Goal: Task Accomplishment & Management: Manage account settings

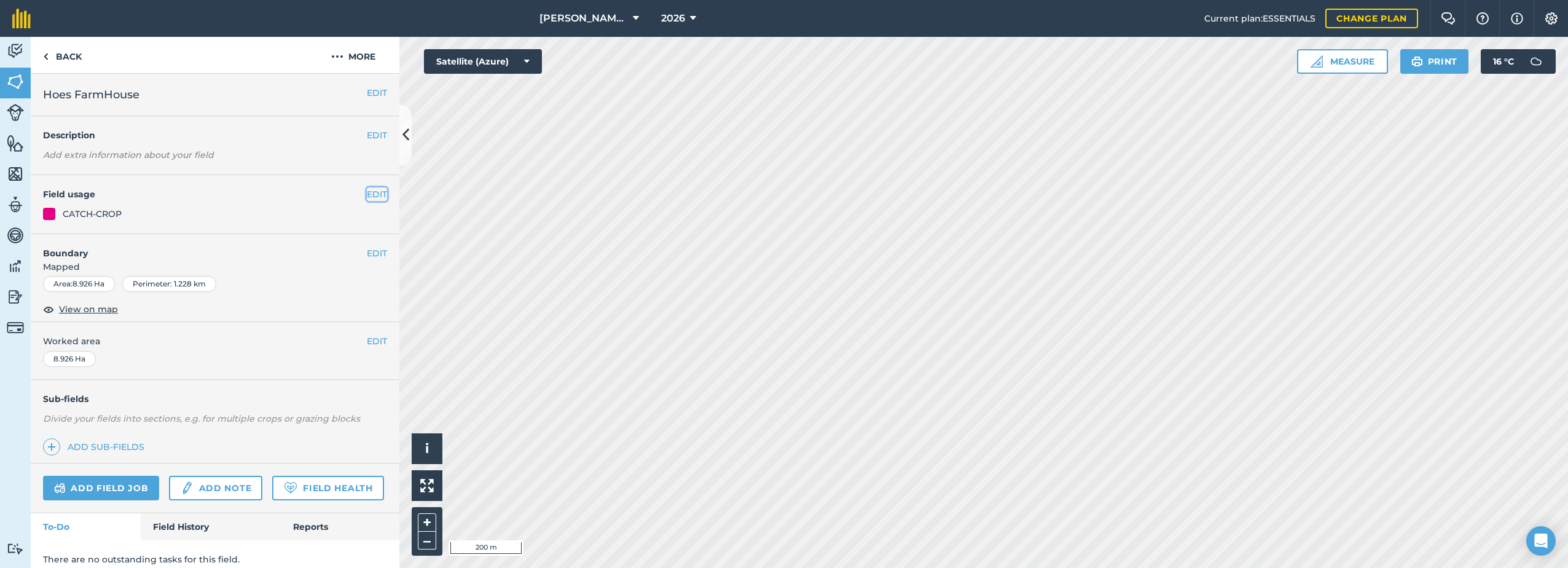
click at [369, 192] on button "EDIT" at bounding box center [377, 195] width 20 height 14
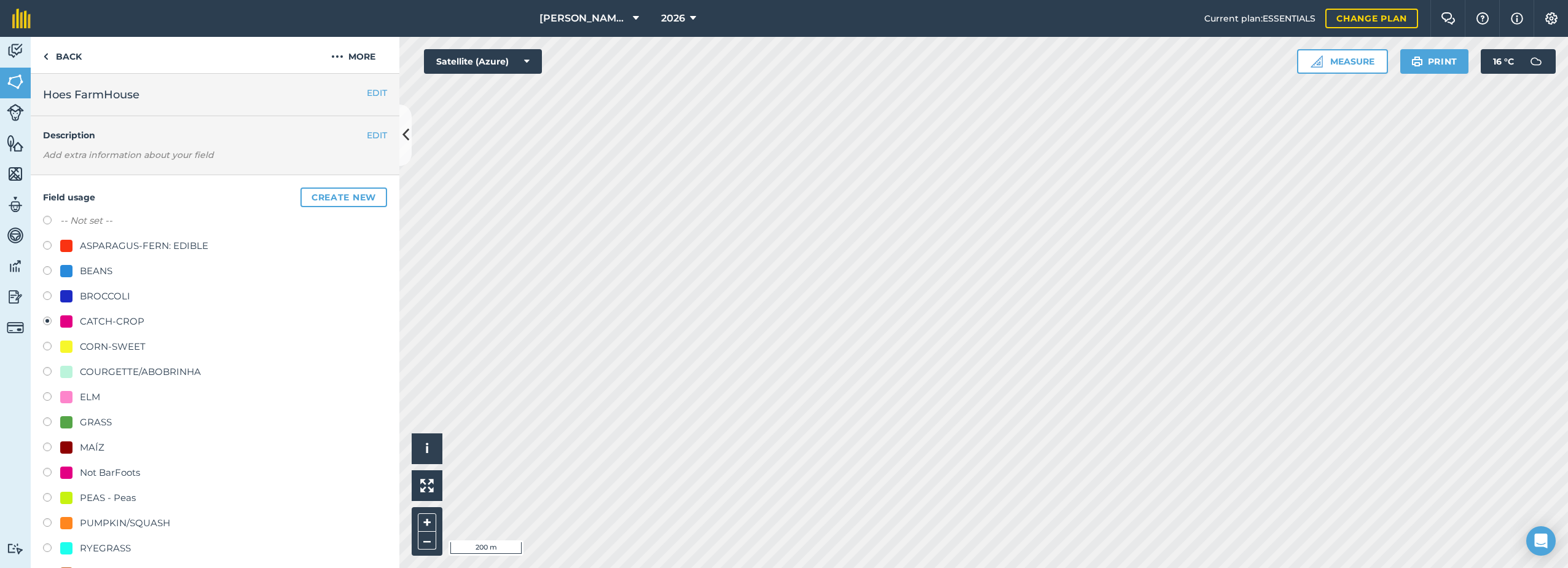
click at [117, 345] on div "CORN-SWEET" at bounding box center [113, 346] width 66 height 14
radio input "true"
radio input "false"
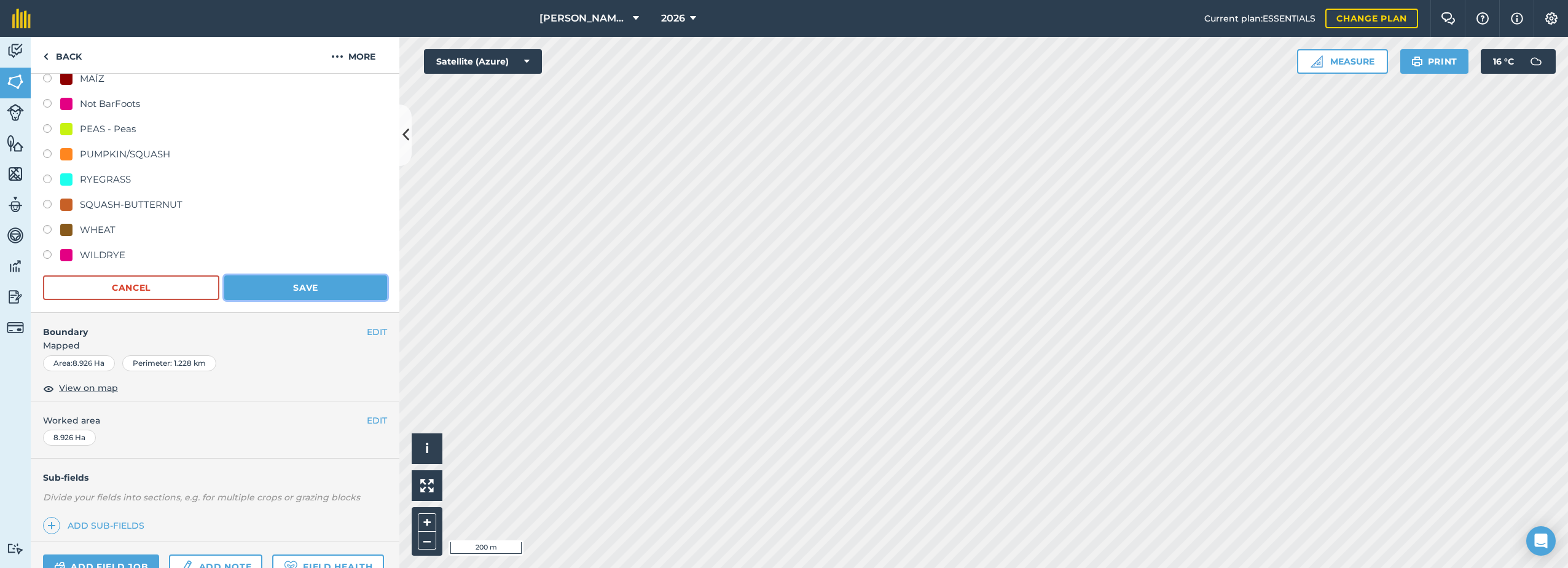
click at [312, 289] on button "Save" at bounding box center [305, 288] width 163 height 24
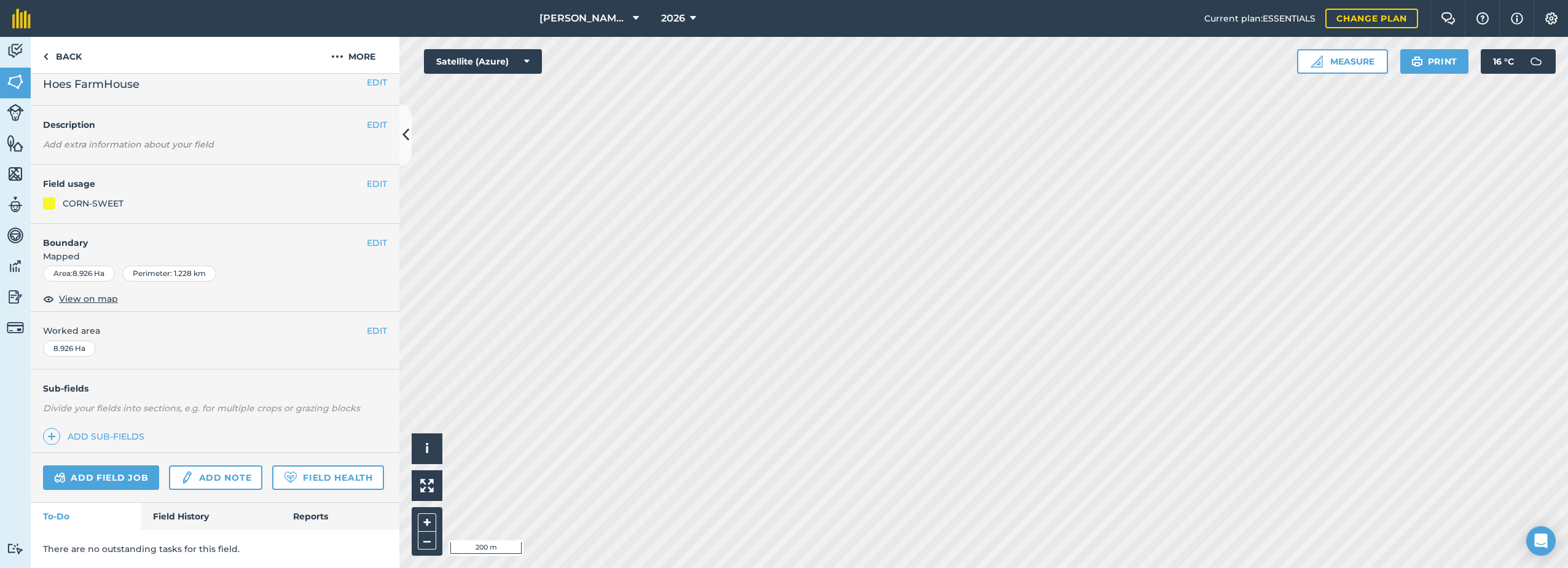
scroll to position [44, 0]
click at [367, 177] on button "EDIT" at bounding box center [377, 184] width 20 height 14
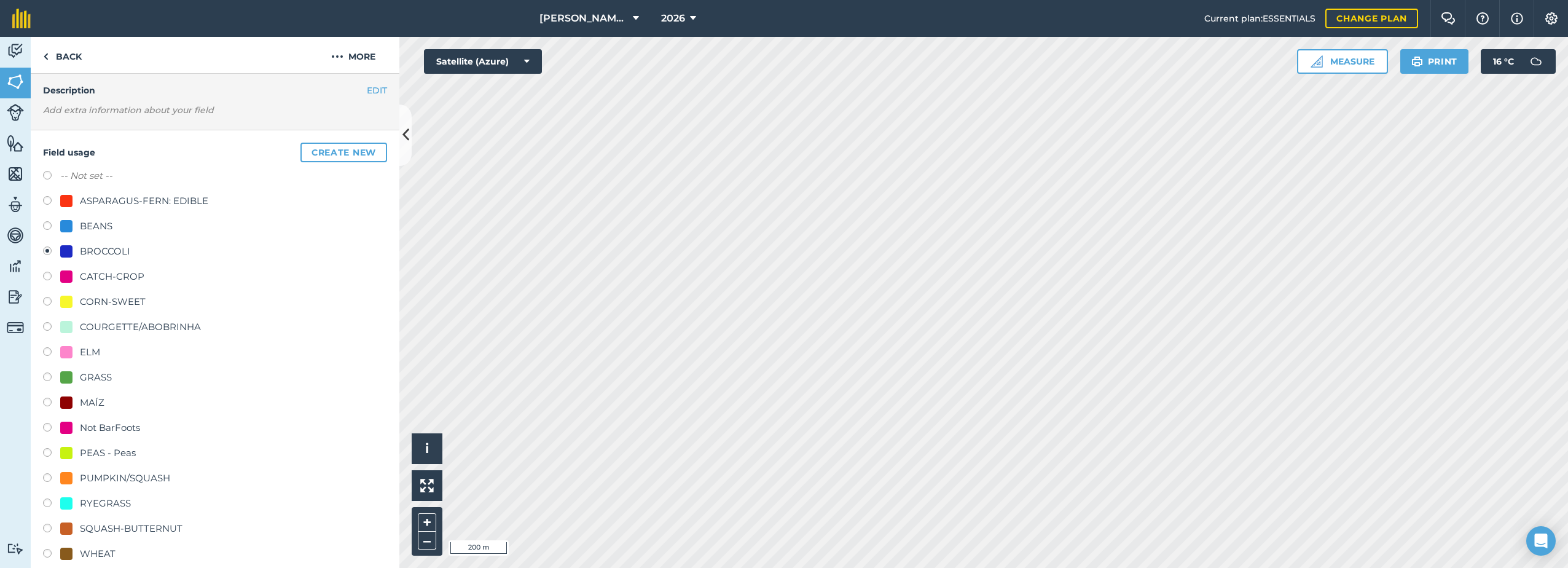
click at [94, 300] on div "CORN-SWEET" at bounding box center [113, 301] width 66 height 14
radio input "true"
radio input "false"
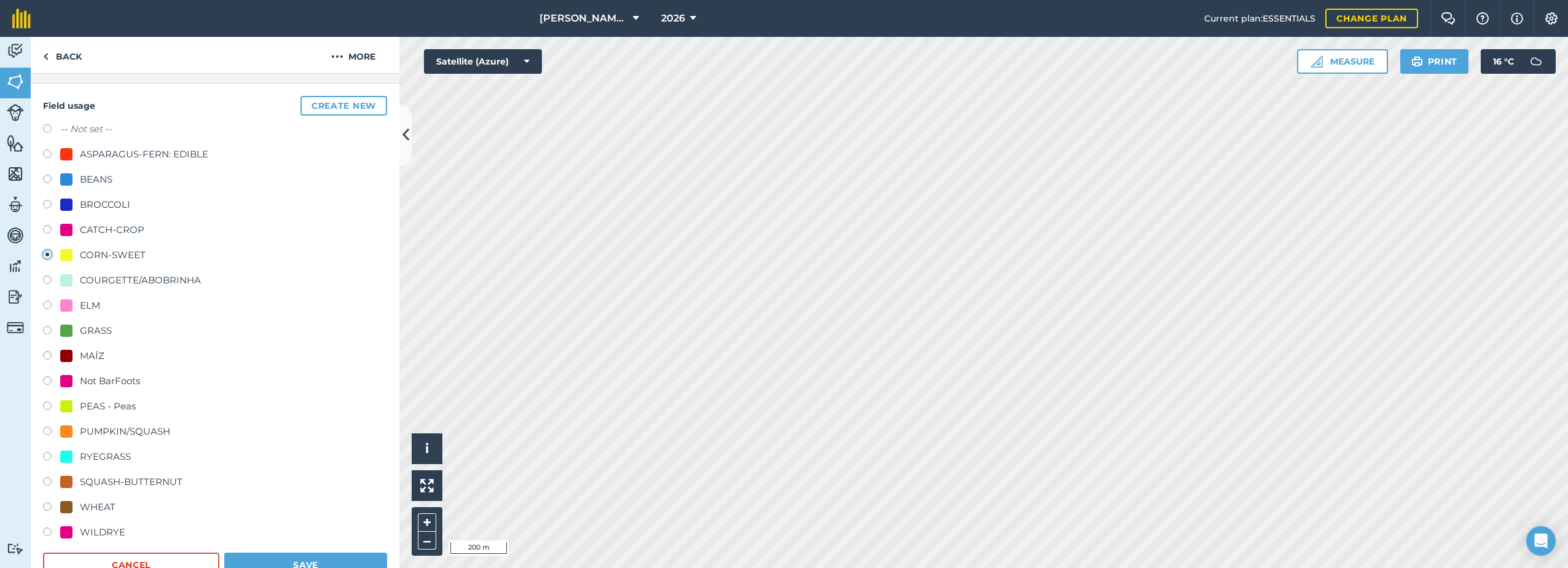
scroll to position [352, 0]
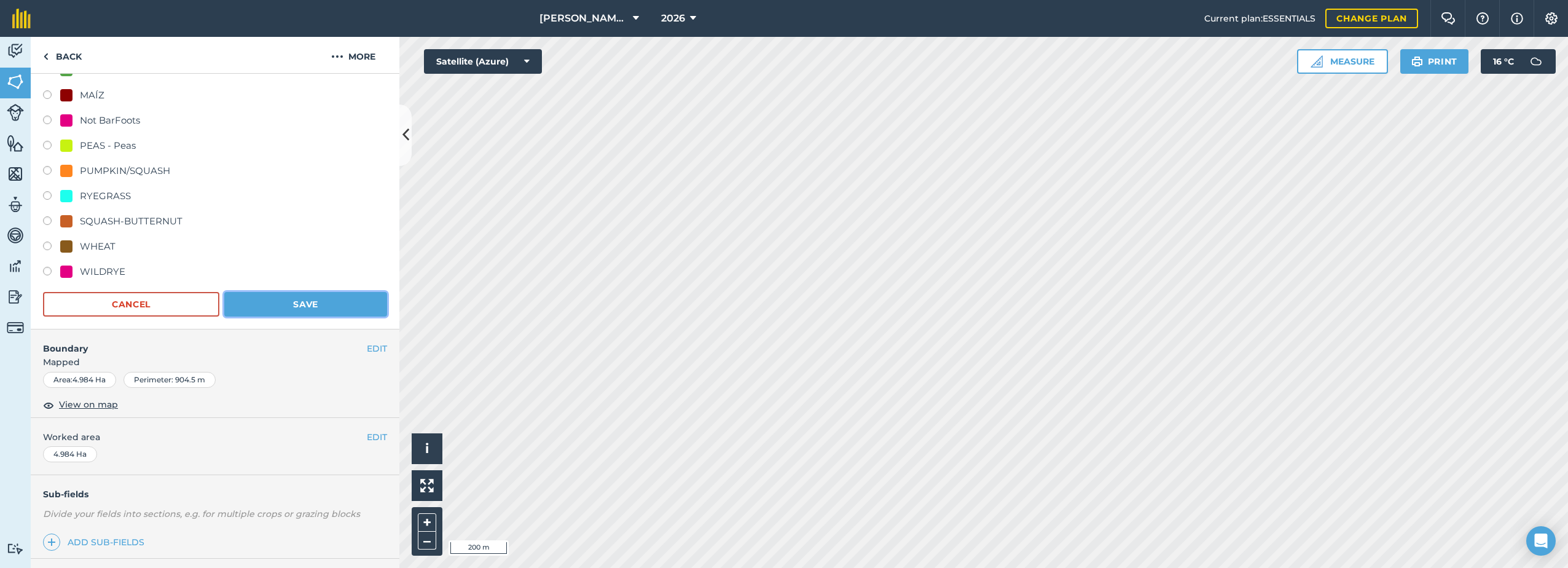
click at [304, 307] on button "Save" at bounding box center [305, 304] width 163 height 24
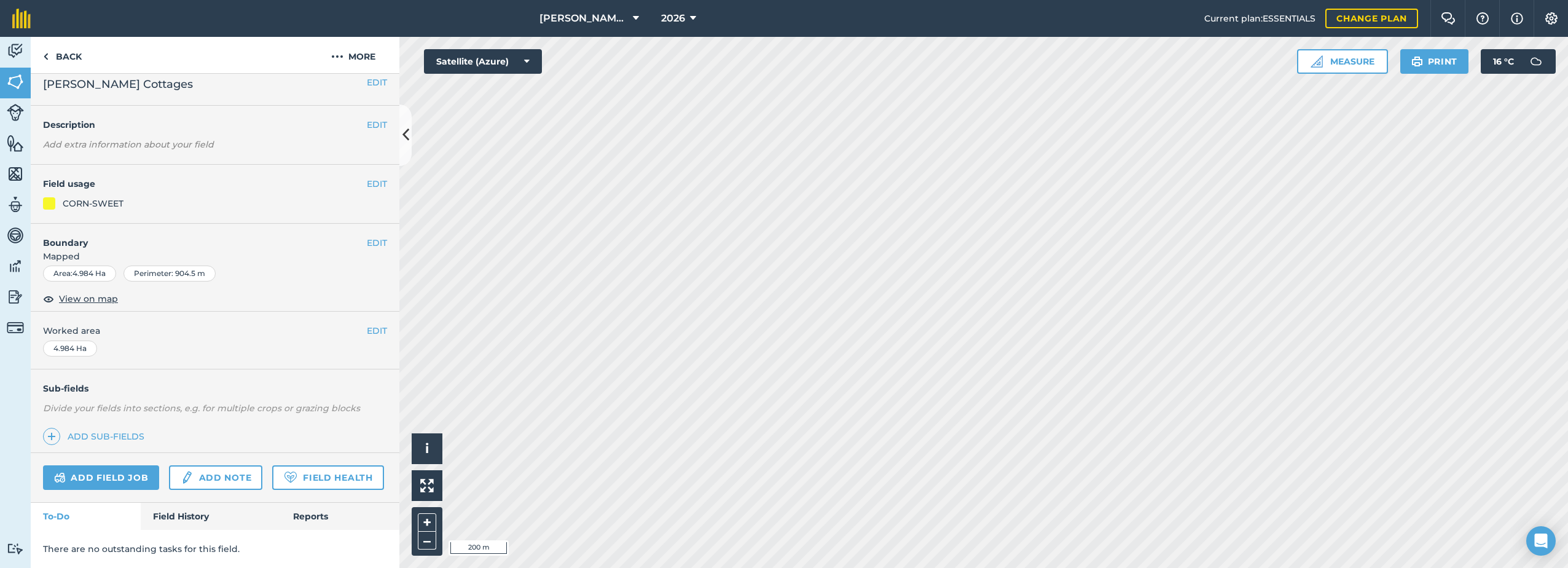
scroll to position [44, 0]
click at [367, 178] on button "EDIT" at bounding box center [377, 185] width 20 height 14
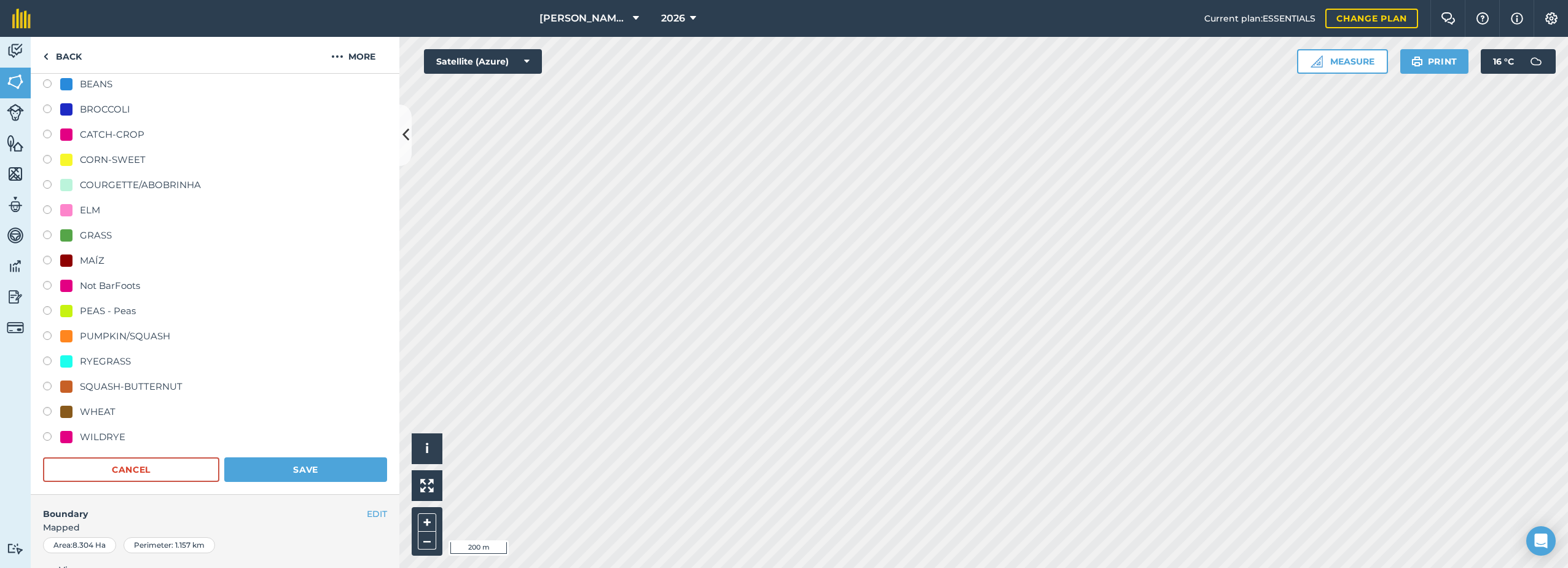
scroll to position [228, 0]
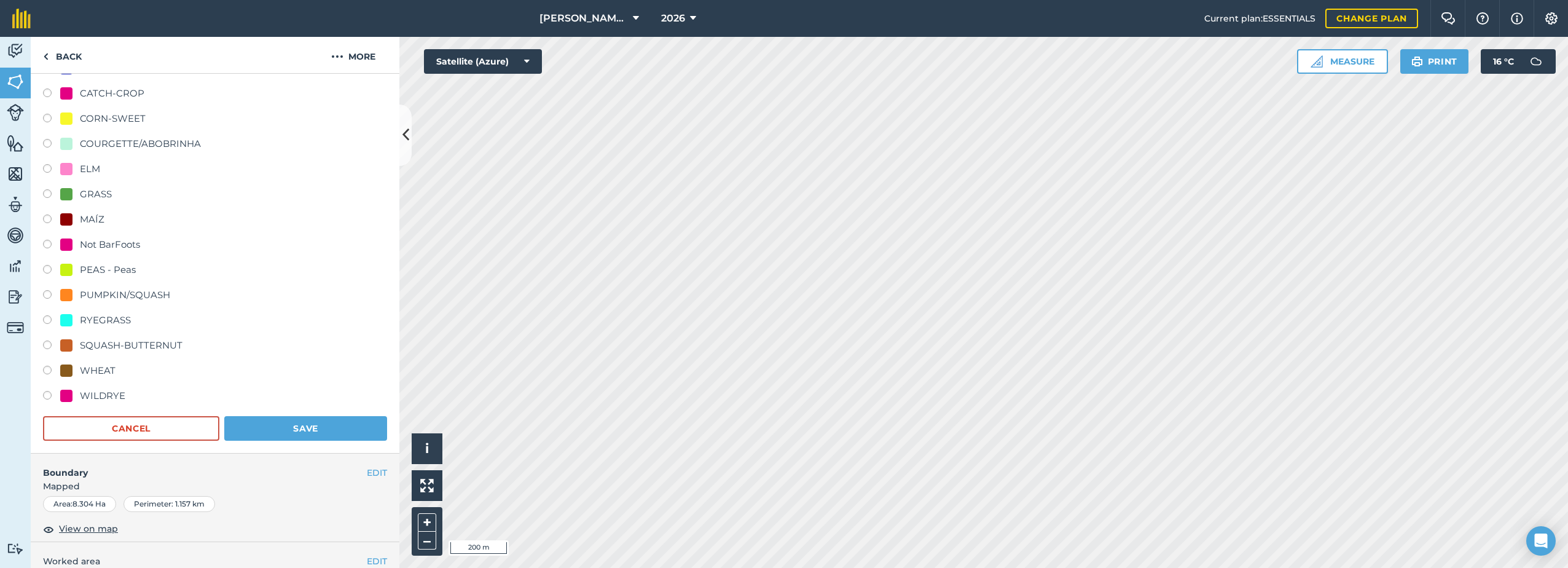
click at [97, 366] on div "WHEAT" at bounding box center [98, 370] width 36 height 14
radio input "true"
click at [270, 426] on button "Save" at bounding box center [305, 429] width 163 height 24
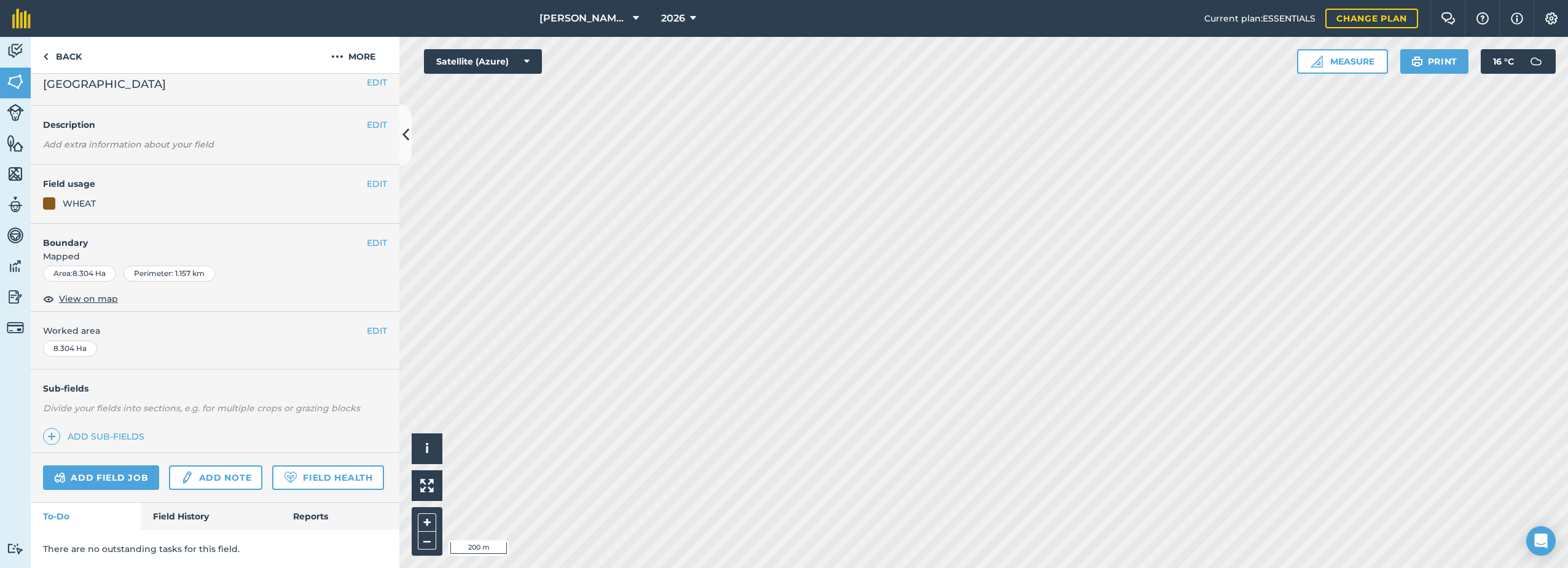
scroll to position [44, 0]
click at [371, 178] on button "EDIT" at bounding box center [377, 185] width 20 height 14
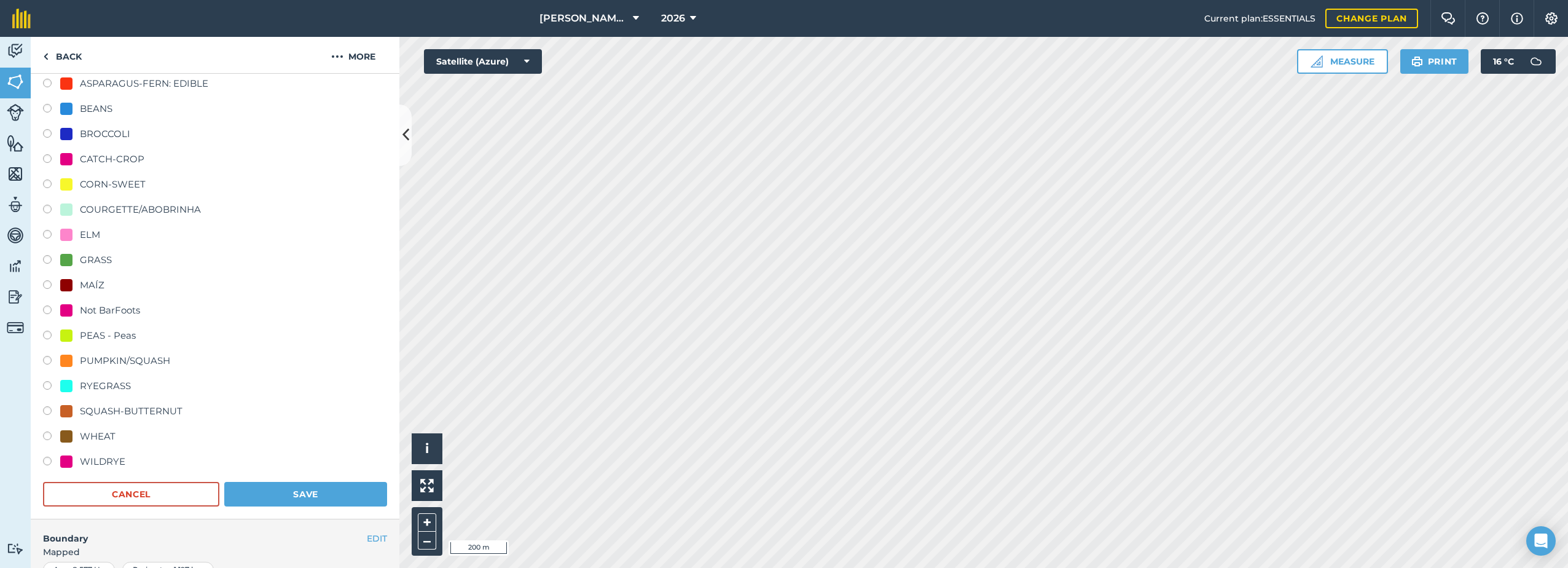
scroll to position [167, 0]
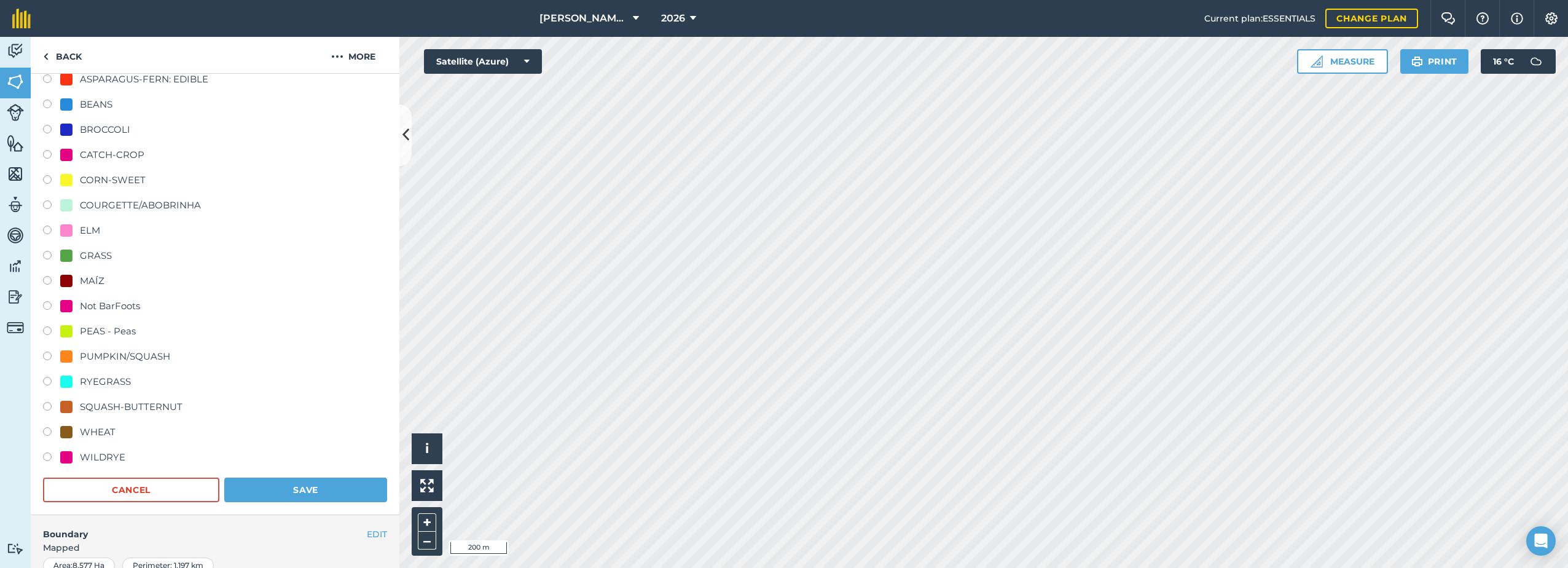
click at [86, 429] on div "WHEAT" at bounding box center [98, 432] width 36 height 14
radio input "true"
click at [254, 485] on button "Save" at bounding box center [305, 490] width 163 height 24
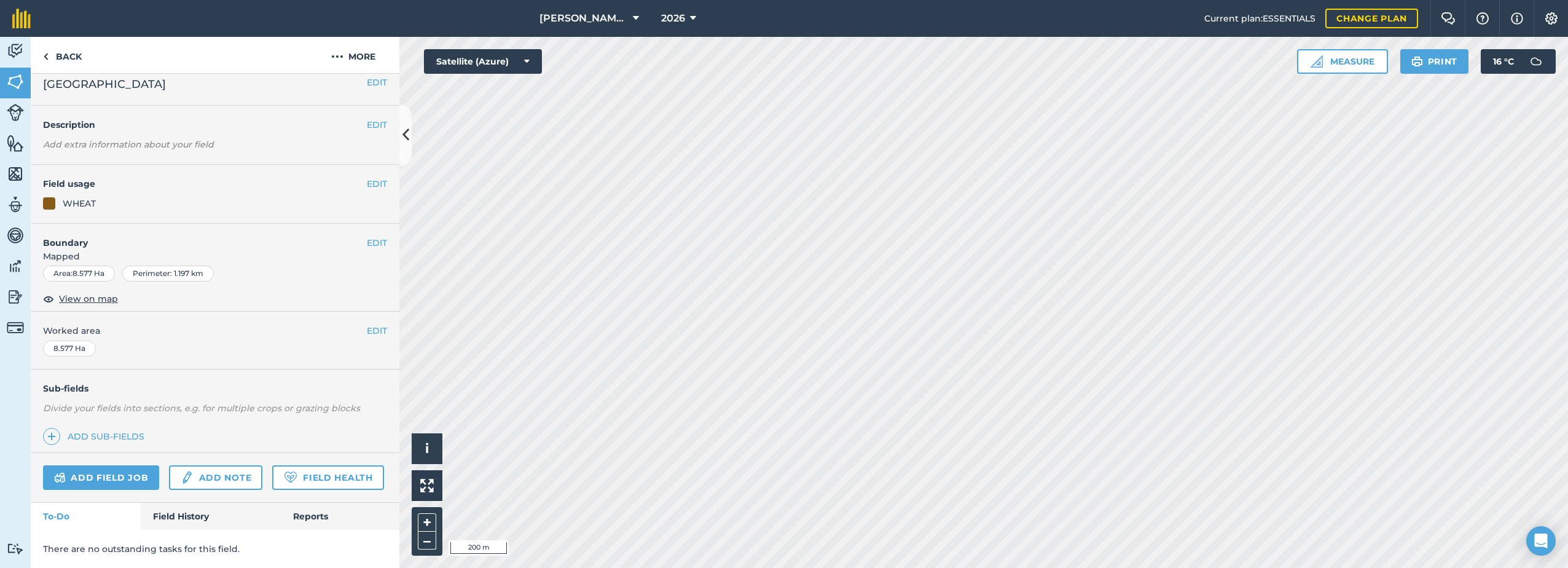
scroll to position [45, 0]
click at [367, 177] on button "EDIT" at bounding box center [377, 184] width 20 height 14
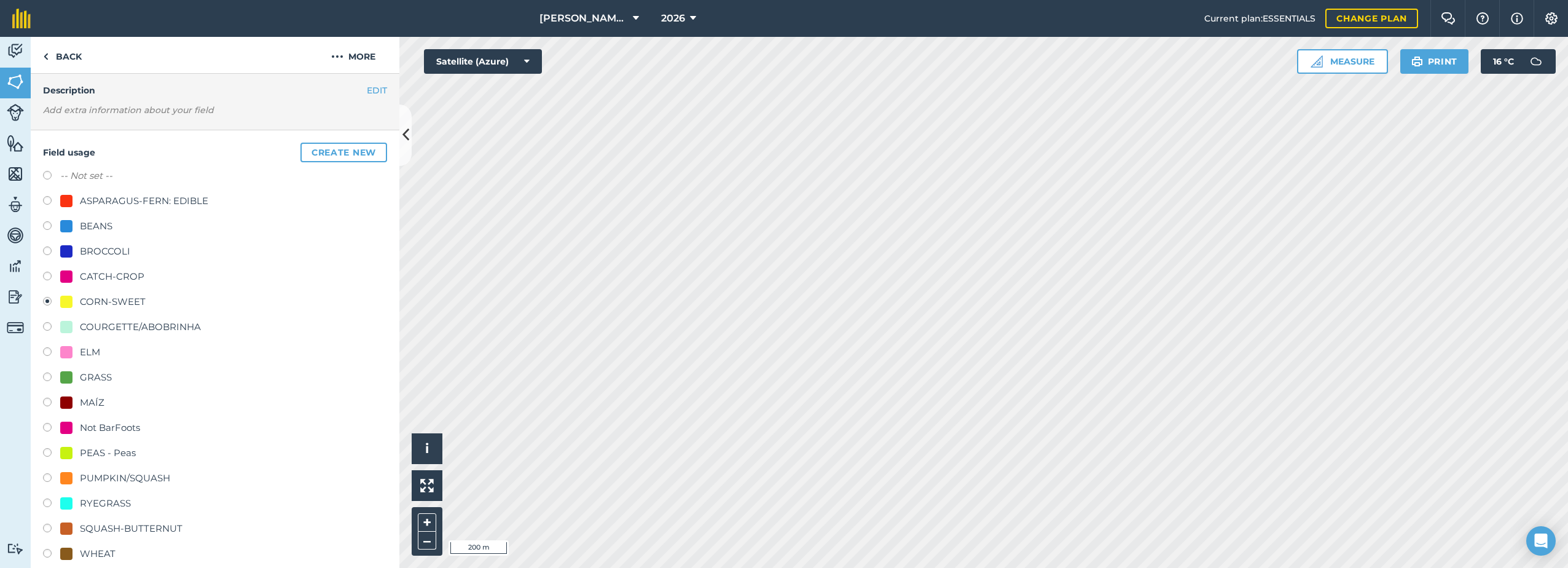
click at [83, 554] on div "WHEAT" at bounding box center [98, 554] width 36 height 14
radio input "true"
radio input "false"
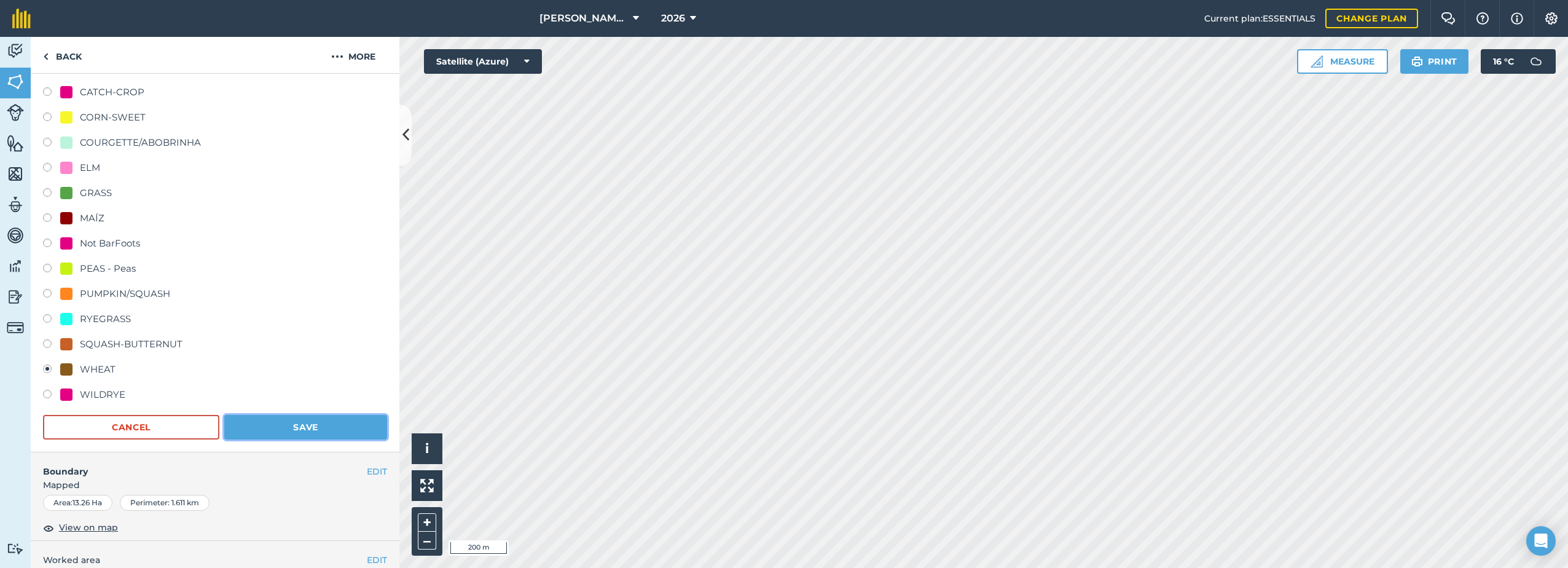
click at [317, 426] on button "Save" at bounding box center [305, 427] width 163 height 24
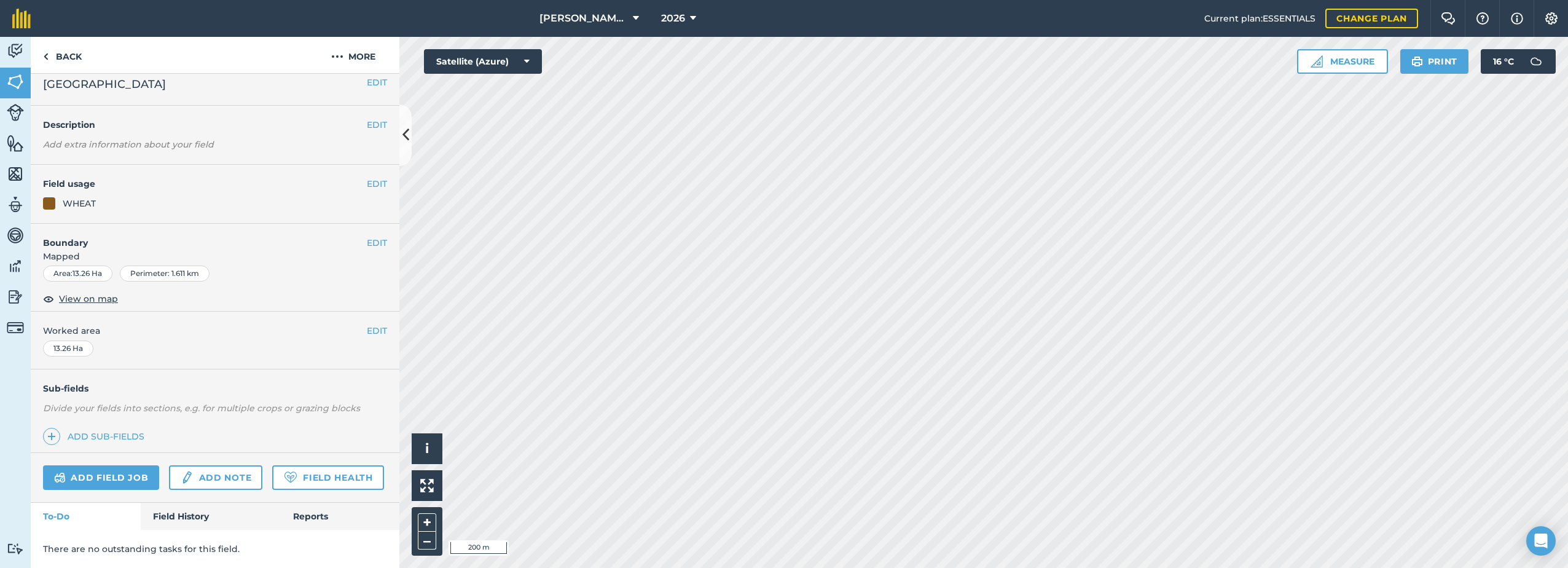
scroll to position [45, 0]
click at [367, 177] on button "EDIT" at bounding box center [377, 184] width 20 height 14
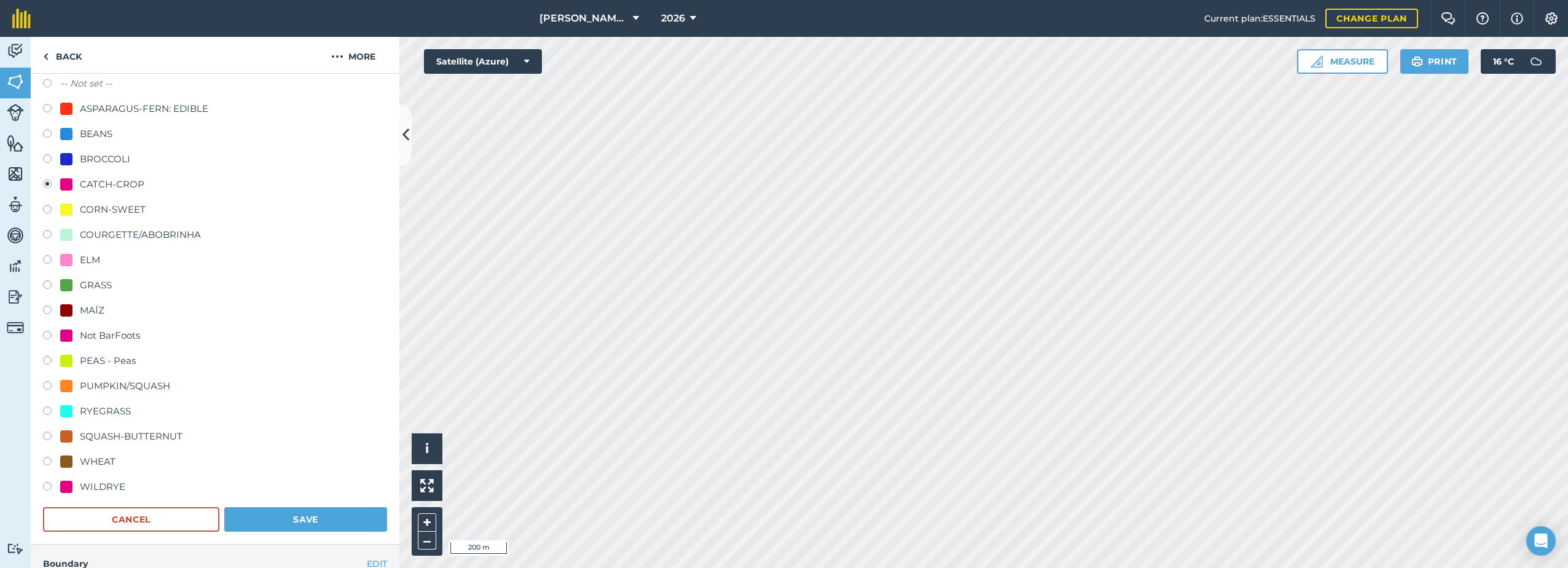
scroll to position [168, 0]
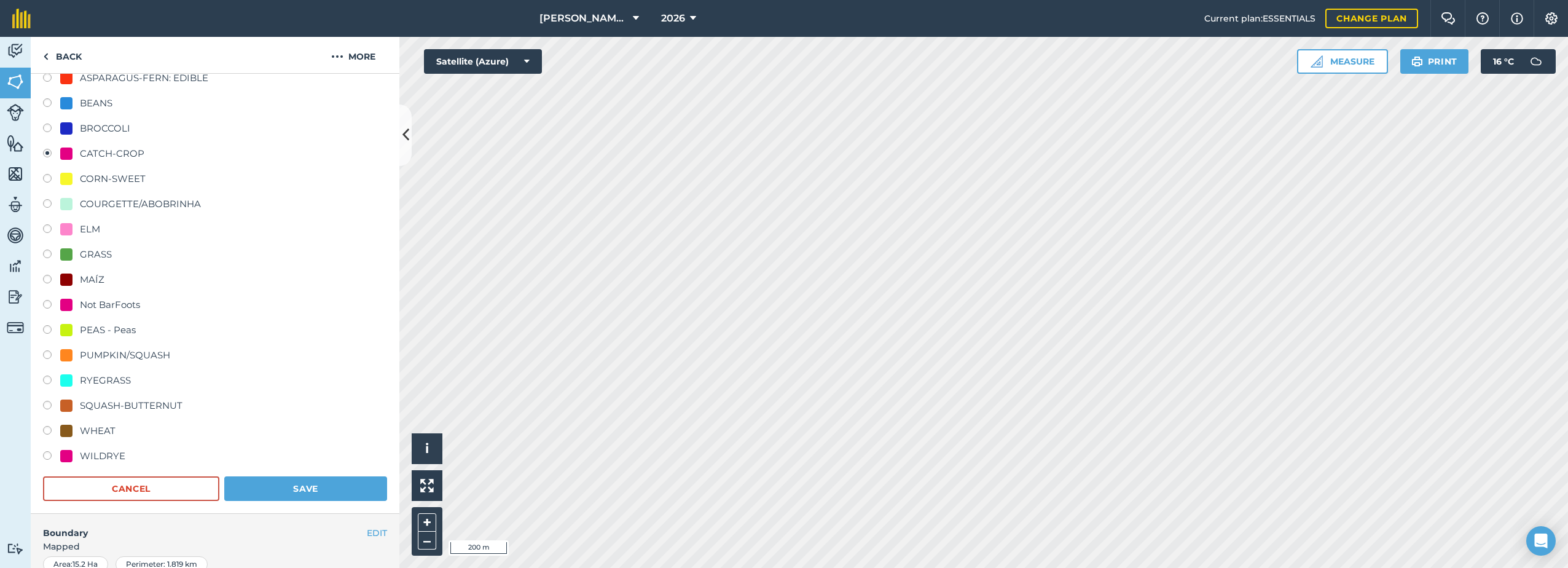
click at [102, 176] on div "CORN-SWEET" at bounding box center [113, 178] width 66 height 14
radio input "true"
radio input "false"
click at [306, 487] on button "Save" at bounding box center [305, 488] width 163 height 24
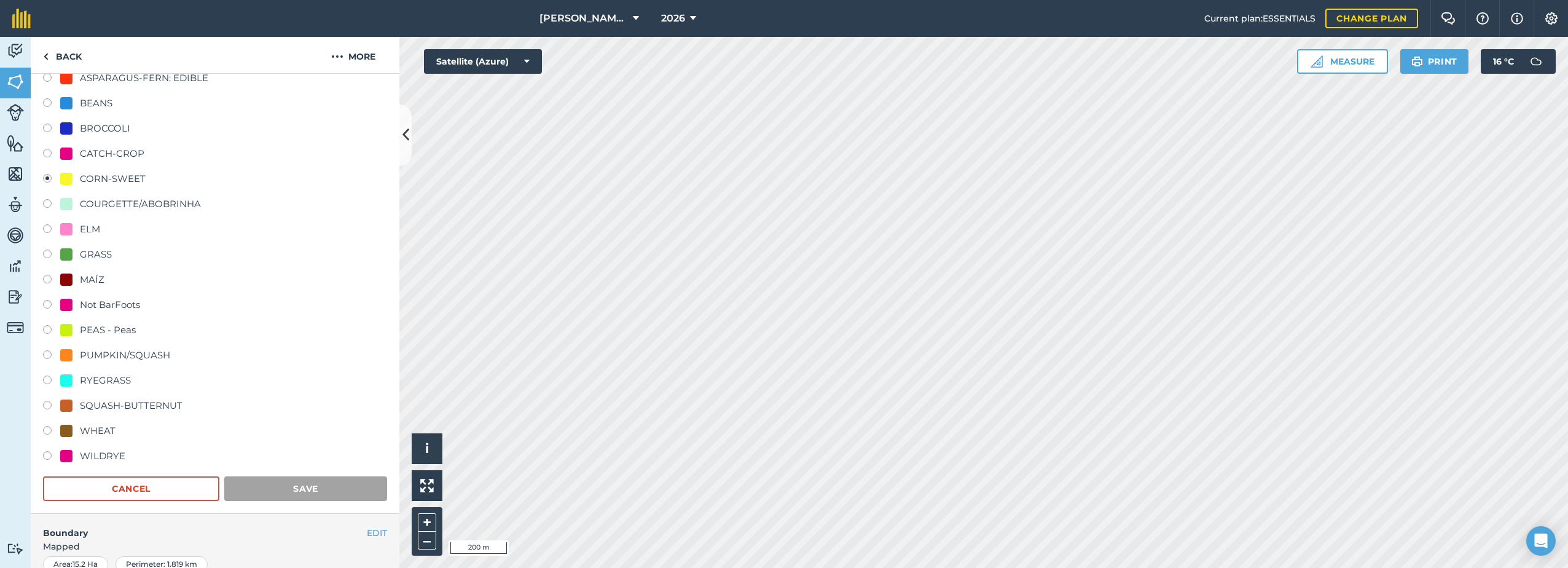
scroll to position [45, 0]
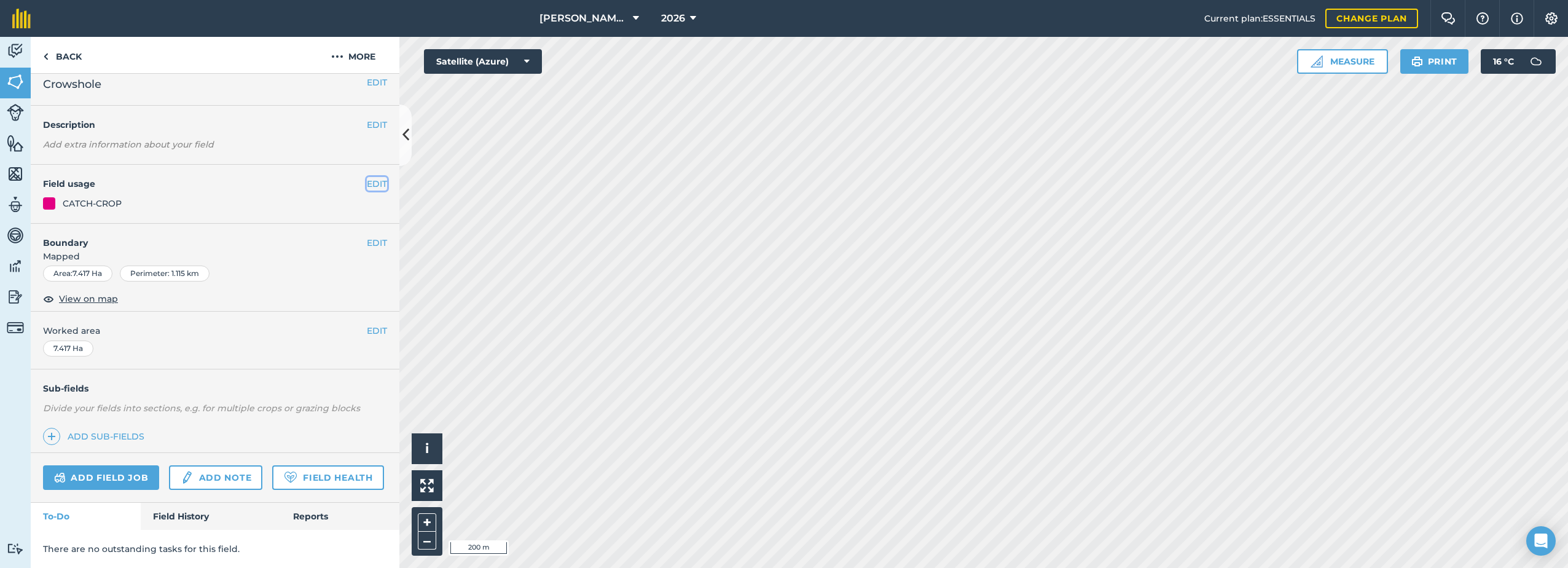
click at [367, 177] on button "EDIT" at bounding box center [377, 184] width 20 height 14
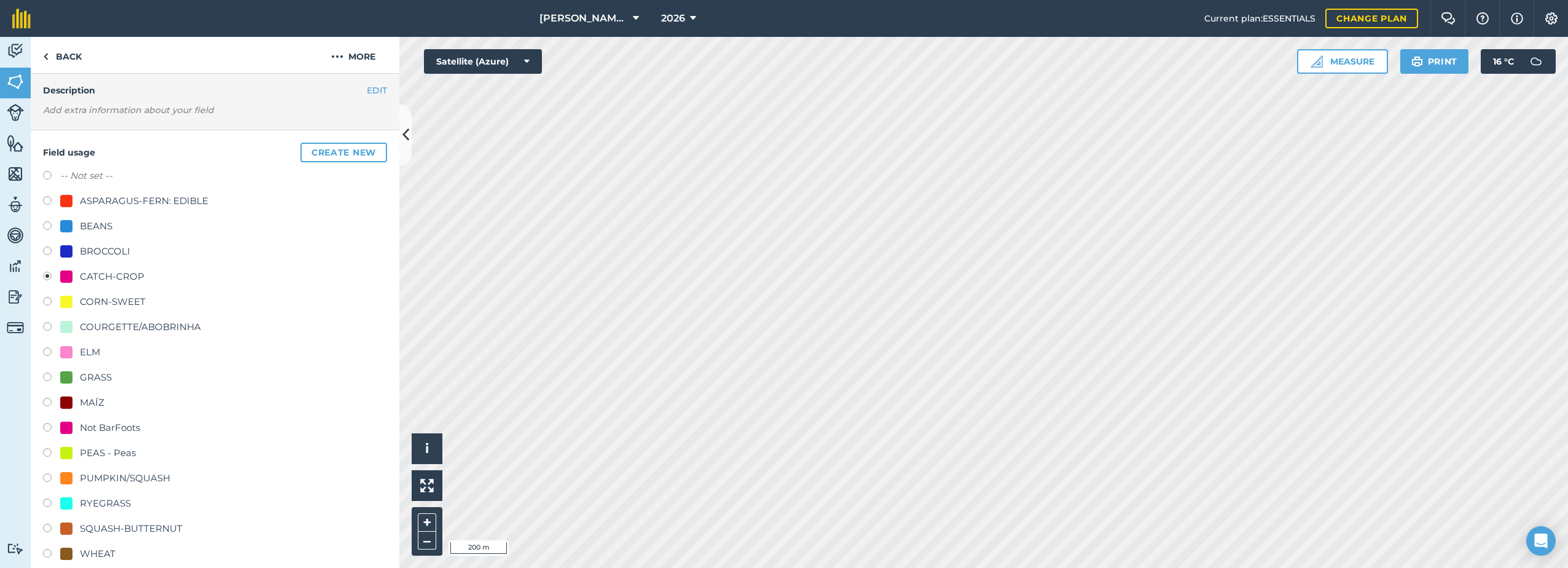
click at [112, 301] on div "CORN-SWEET" at bounding box center [113, 301] width 66 height 14
radio input "true"
radio input "false"
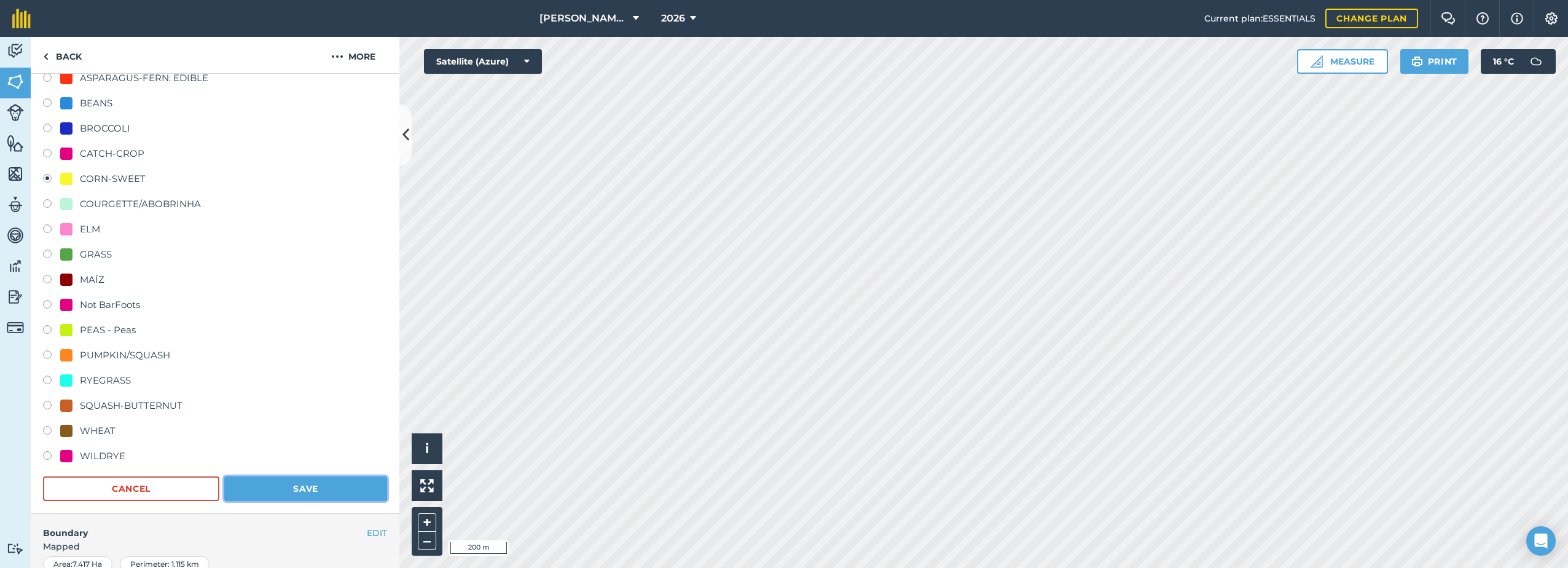
click at [306, 494] on button "Save" at bounding box center [305, 488] width 163 height 24
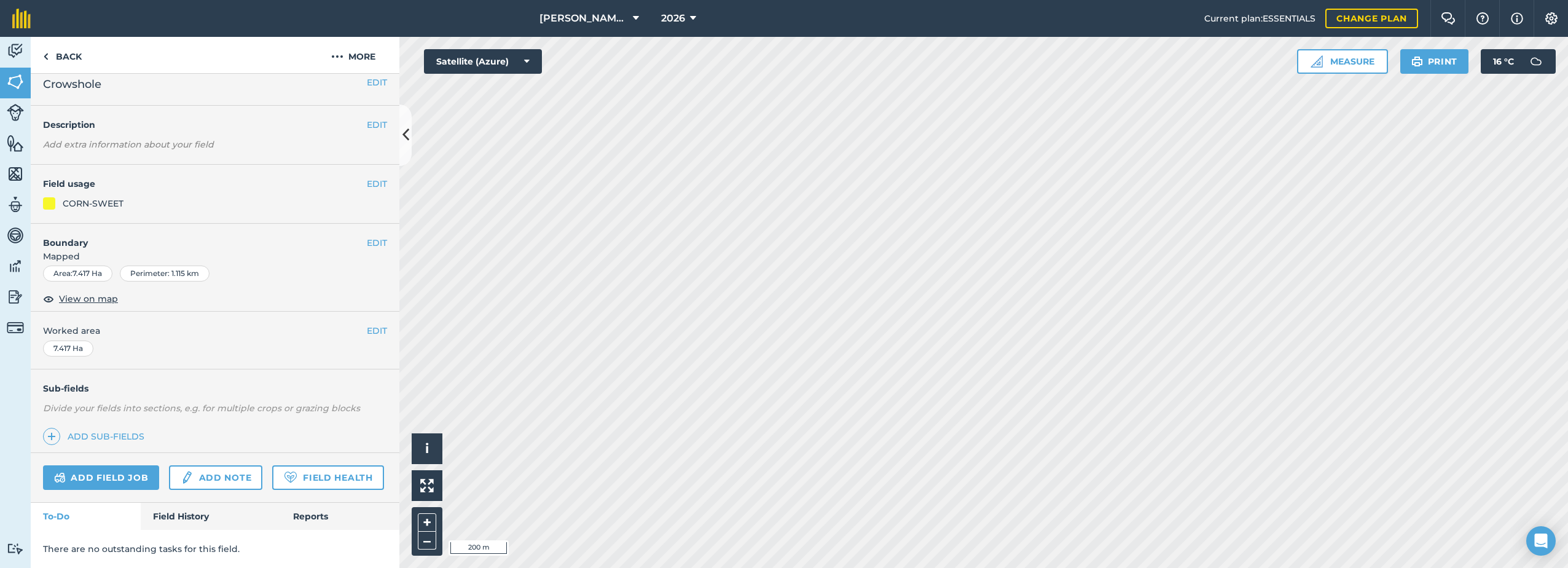
scroll to position [45, 0]
click at [370, 177] on button "EDIT" at bounding box center [377, 184] width 20 height 14
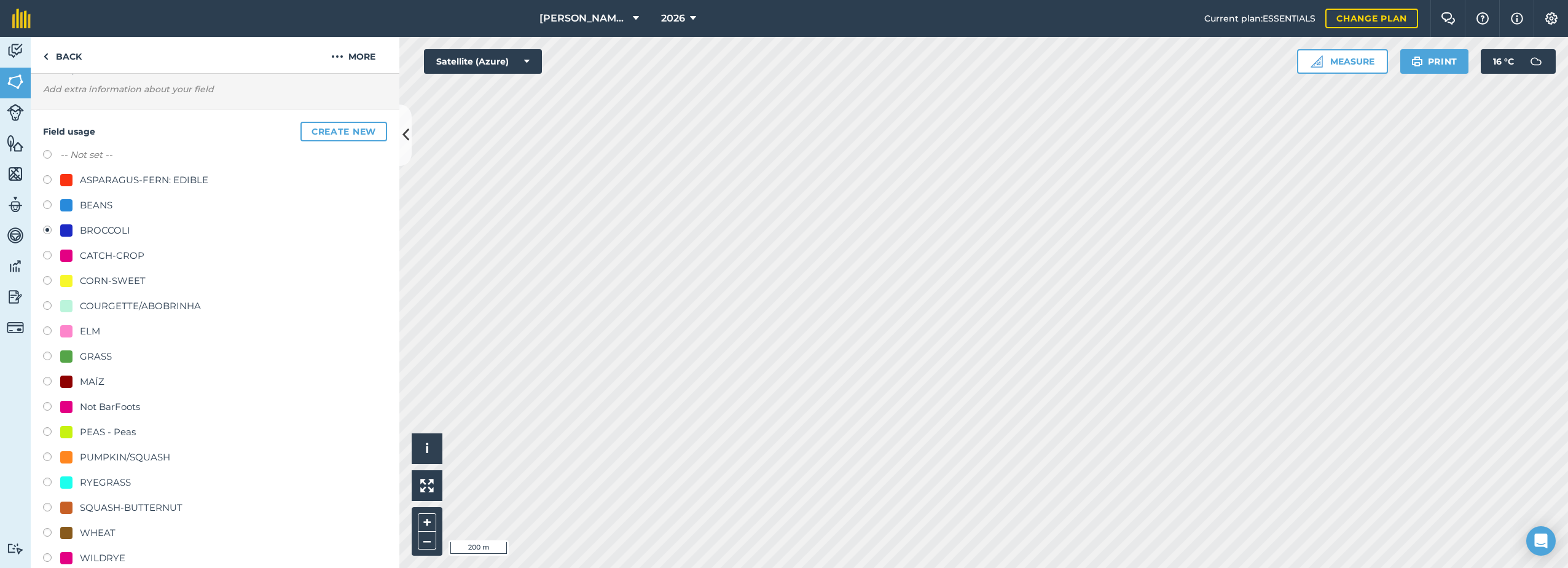
scroll to position [106, 0]
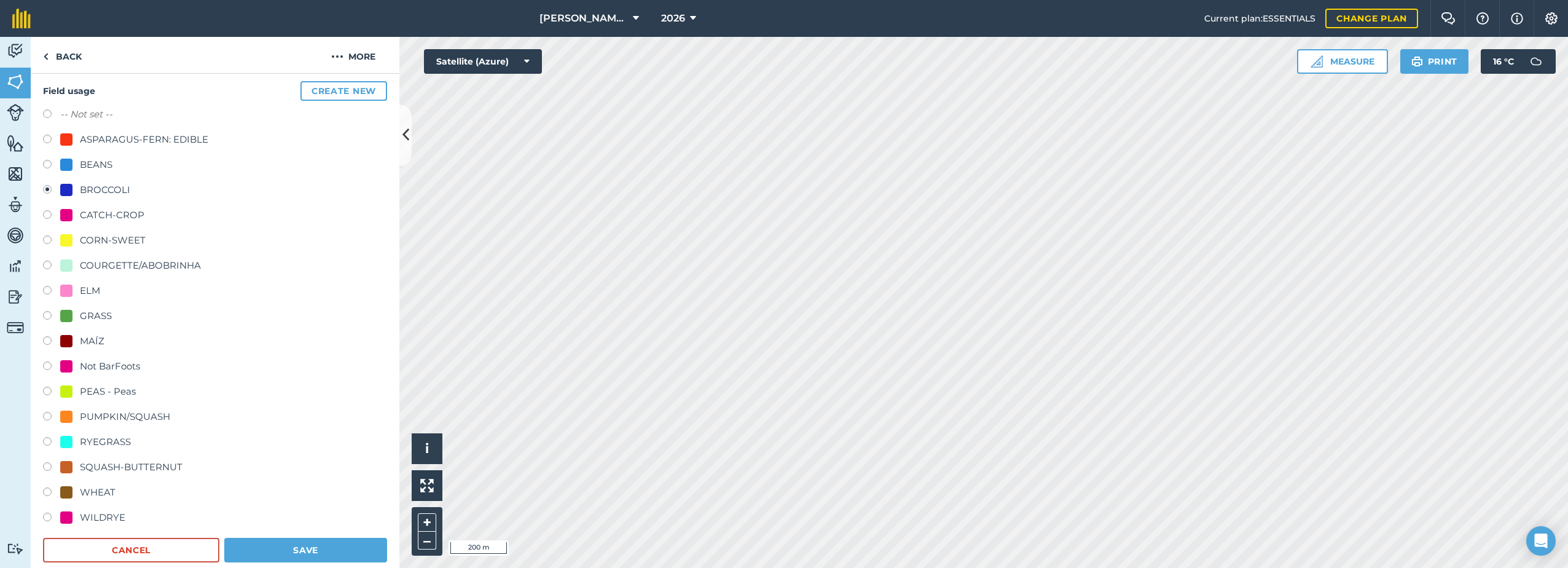
click at [90, 239] on div "CORN-SWEET" at bounding box center [113, 240] width 66 height 14
click at [104, 239] on div "CORN-SWEET" at bounding box center [113, 240] width 66 height 14
radio input "true"
radio input "false"
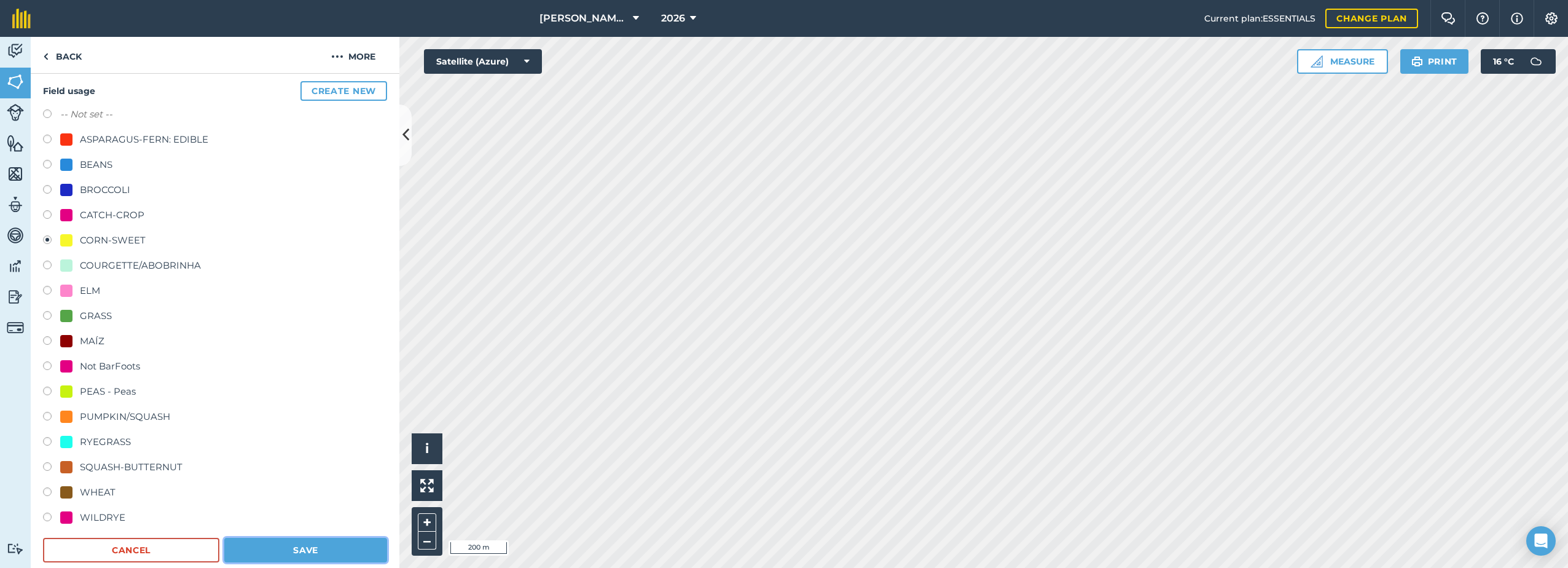
drag, startPoint x: 266, startPoint y: 545, endPoint x: 274, endPoint y: 544, distance: 8.1
click at [266, 545] on button "Save" at bounding box center [305, 550] width 163 height 24
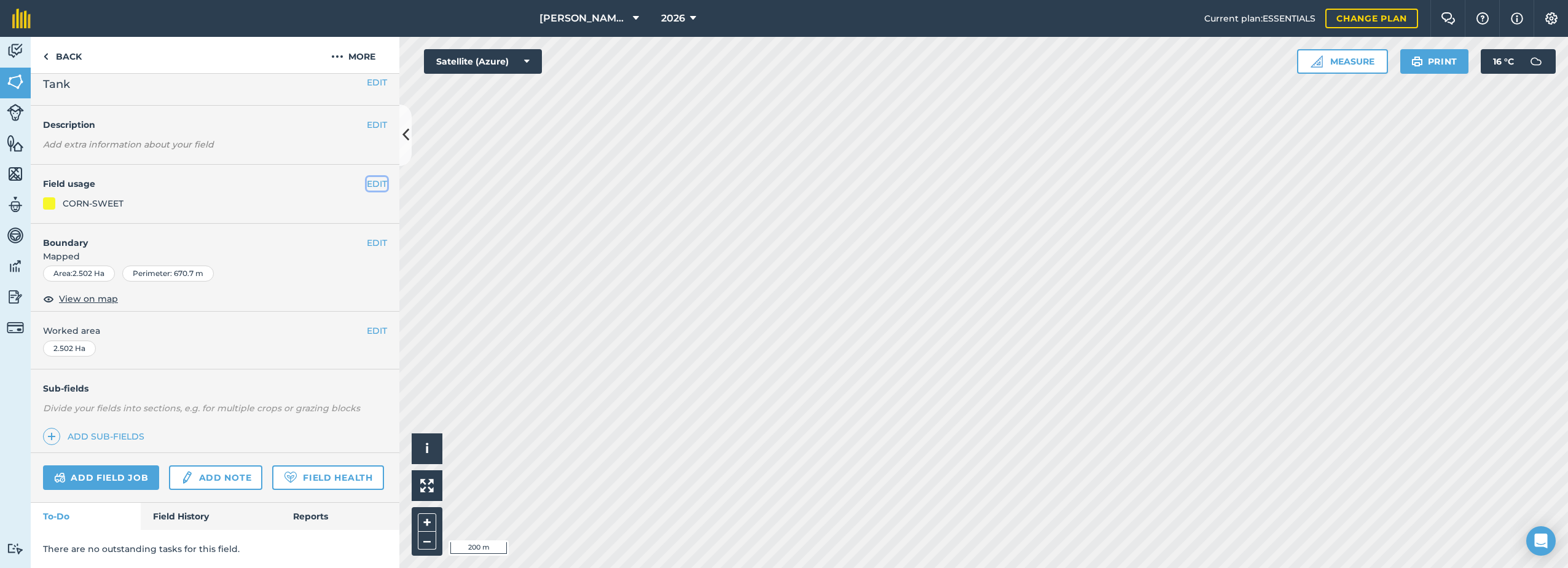
click at [367, 177] on button "EDIT" at bounding box center [377, 184] width 20 height 14
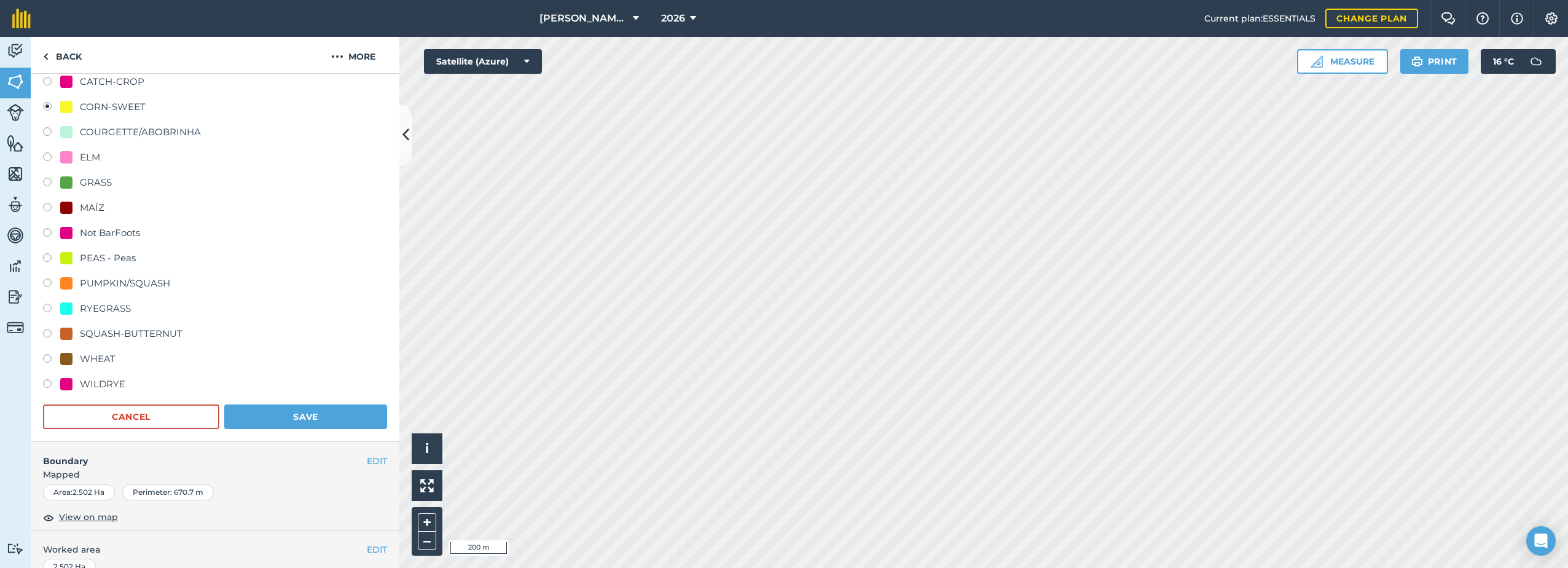
scroll to position [291, 0]
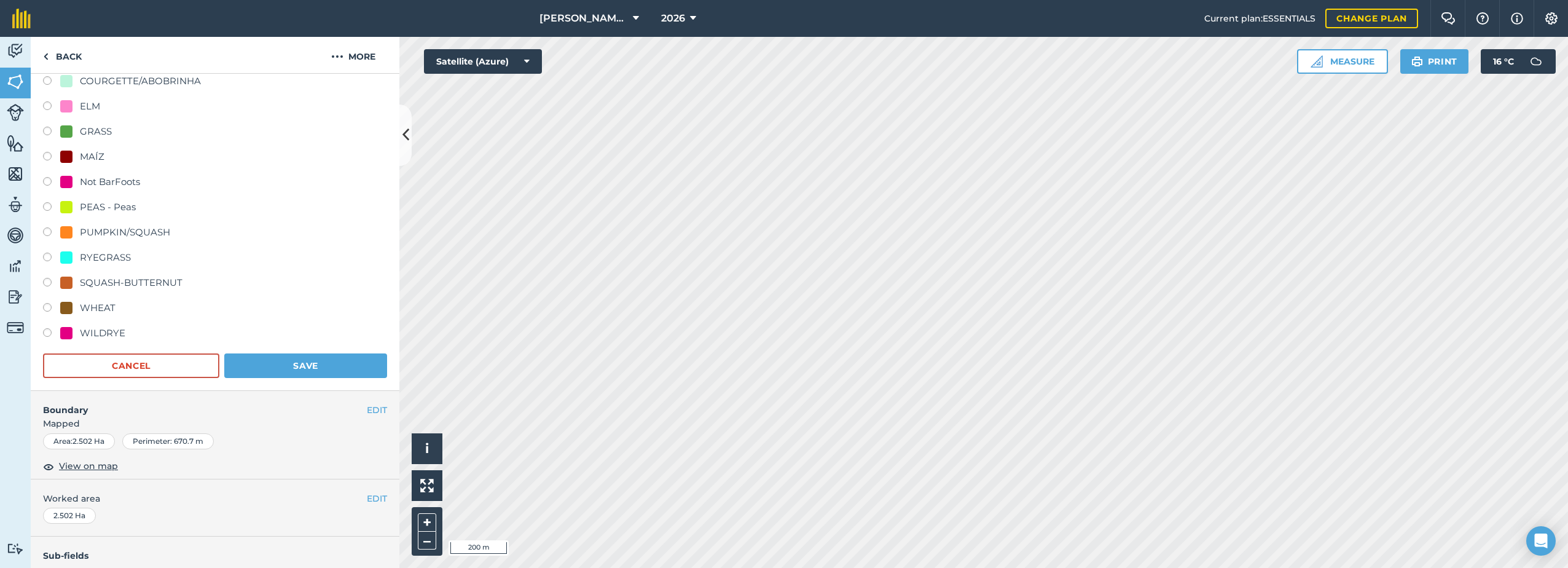
click at [73, 307] on div "WHEAT" at bounding box center [88, 307] width 55 height 14
radio input "true"
radio input "false"
click at [314, 370] on button "Save" at bounding box center [305, 366] width 163 height 24
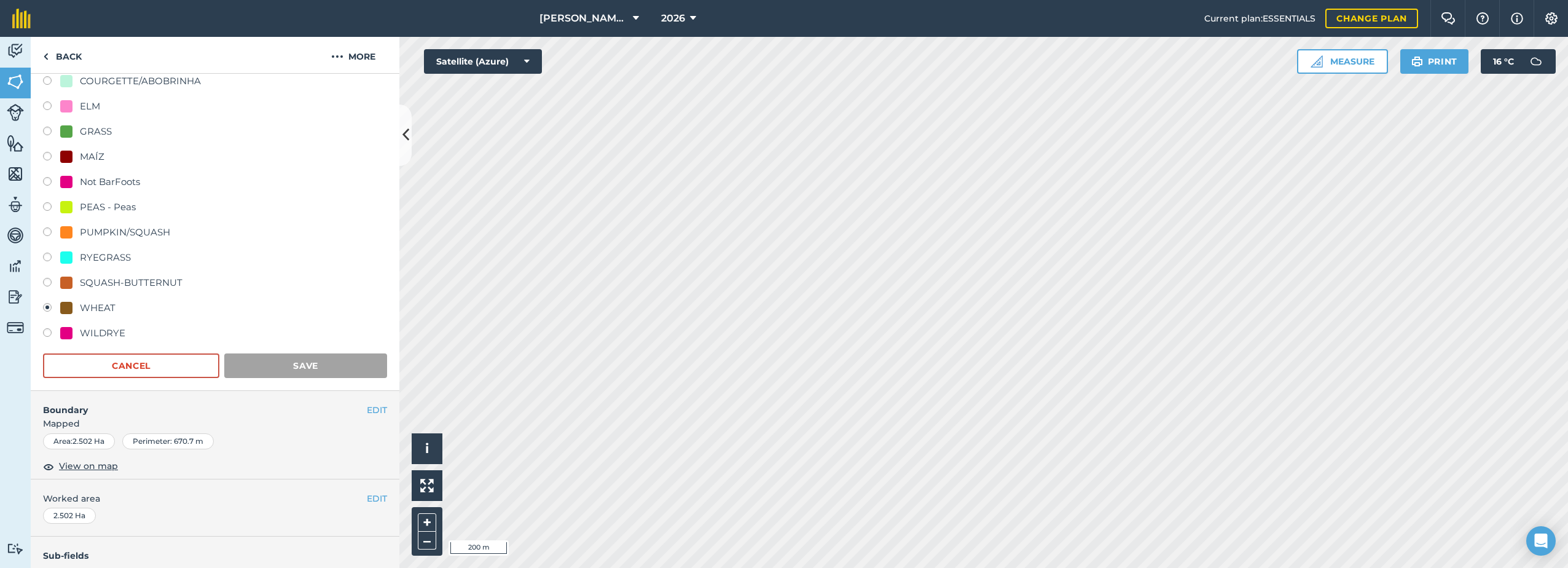
scroll to position [45, 0]
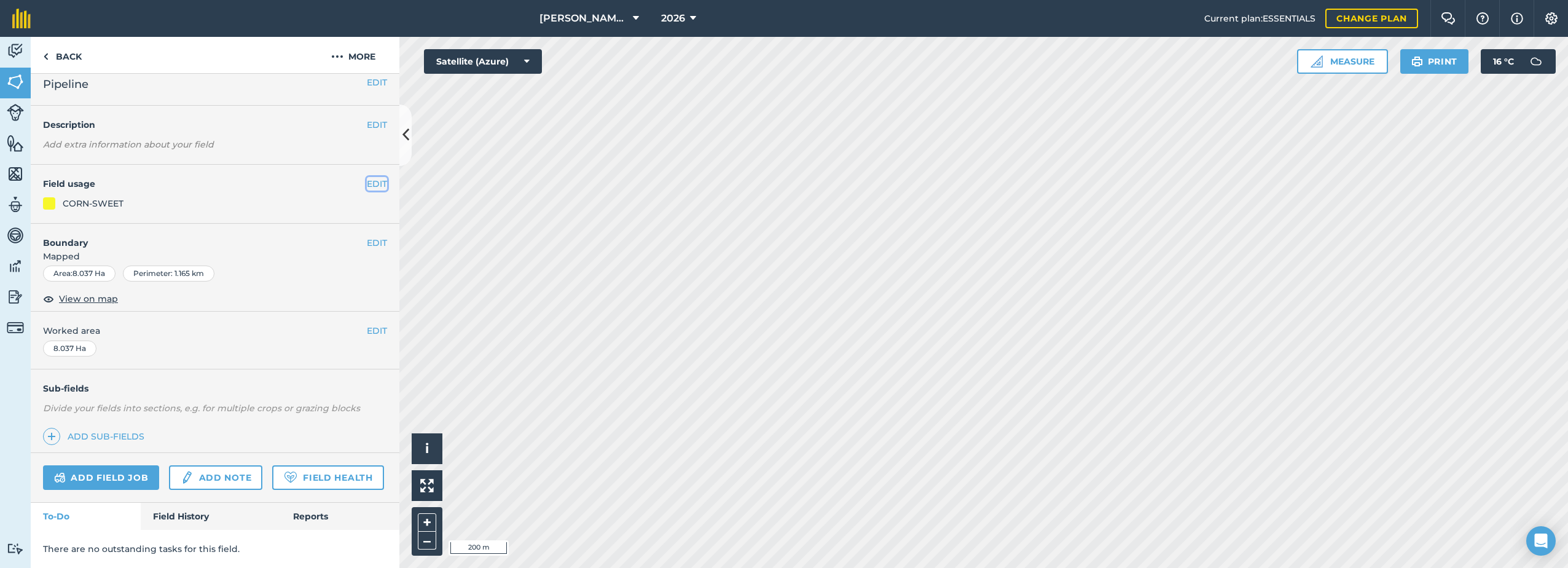
click at [369, 177] on button "EDIT" at bounding box center [377, 184] width 20 height 14
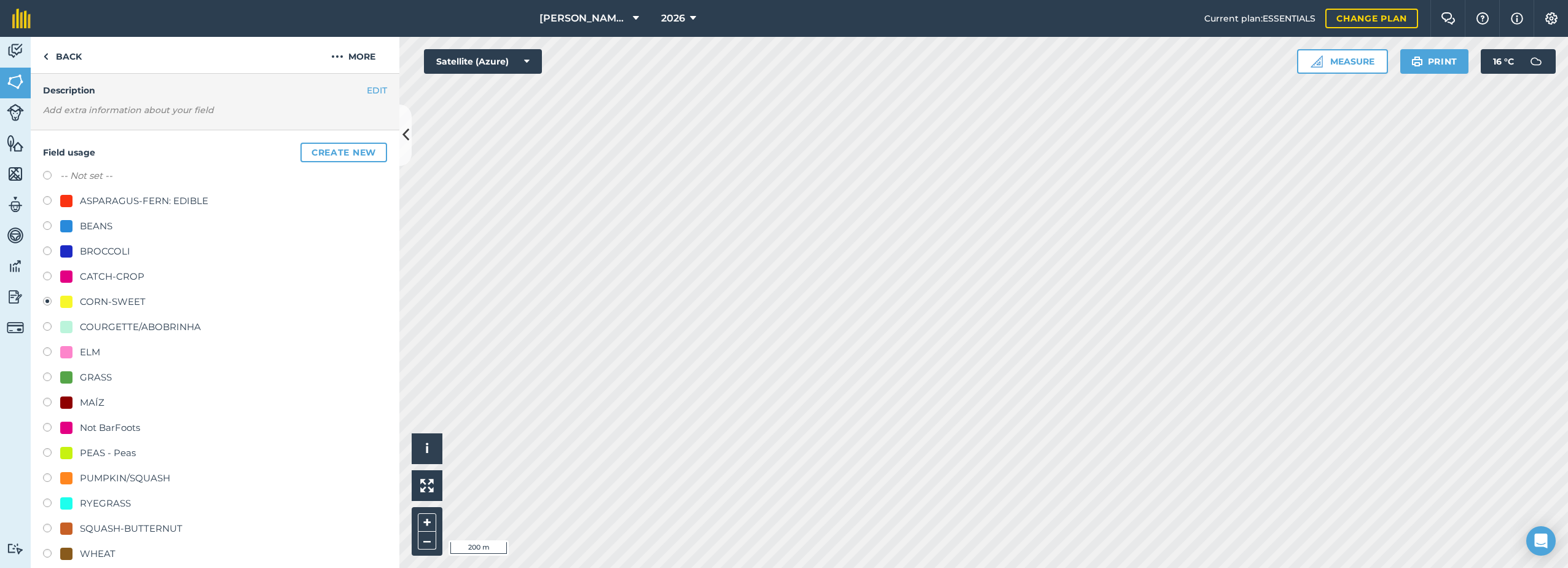
click at [97, 553] on div "WHEAT" at bounding box center [98, 554] width 36 height 14
radio input "true"
radio input "false"
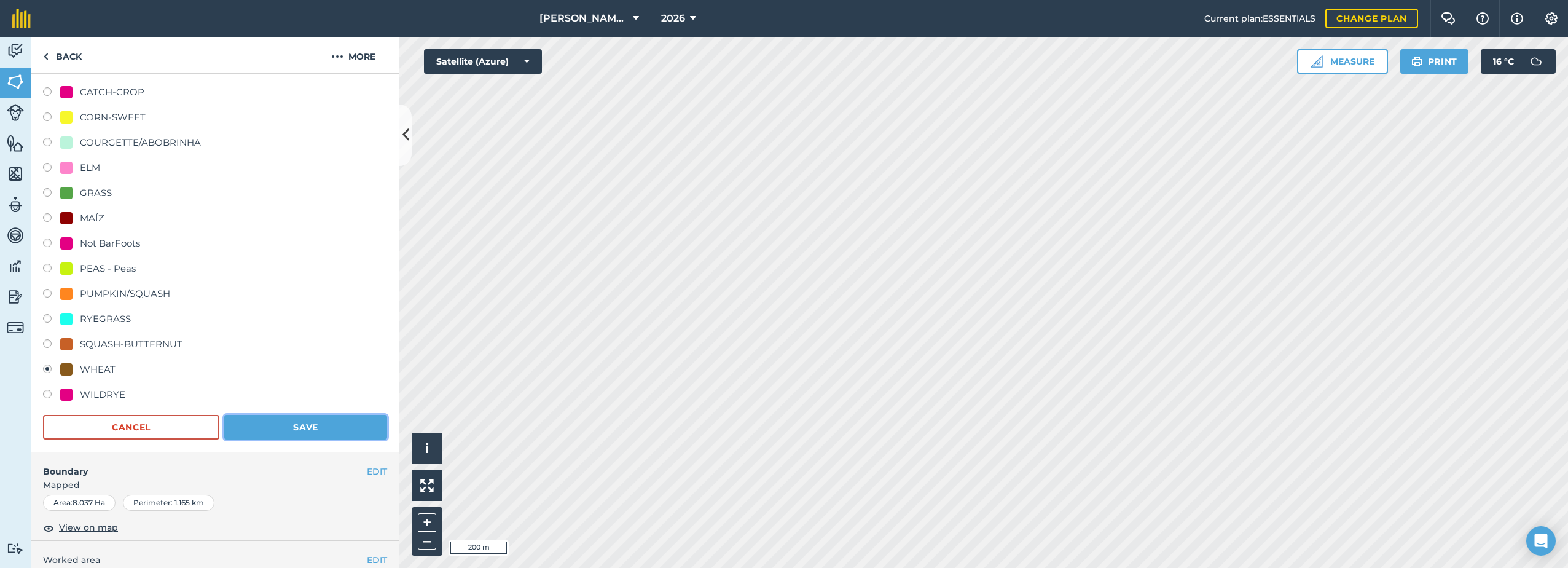
click at [294, 426] on button "Save" at bounding box center [305, 427] width 163 height 24
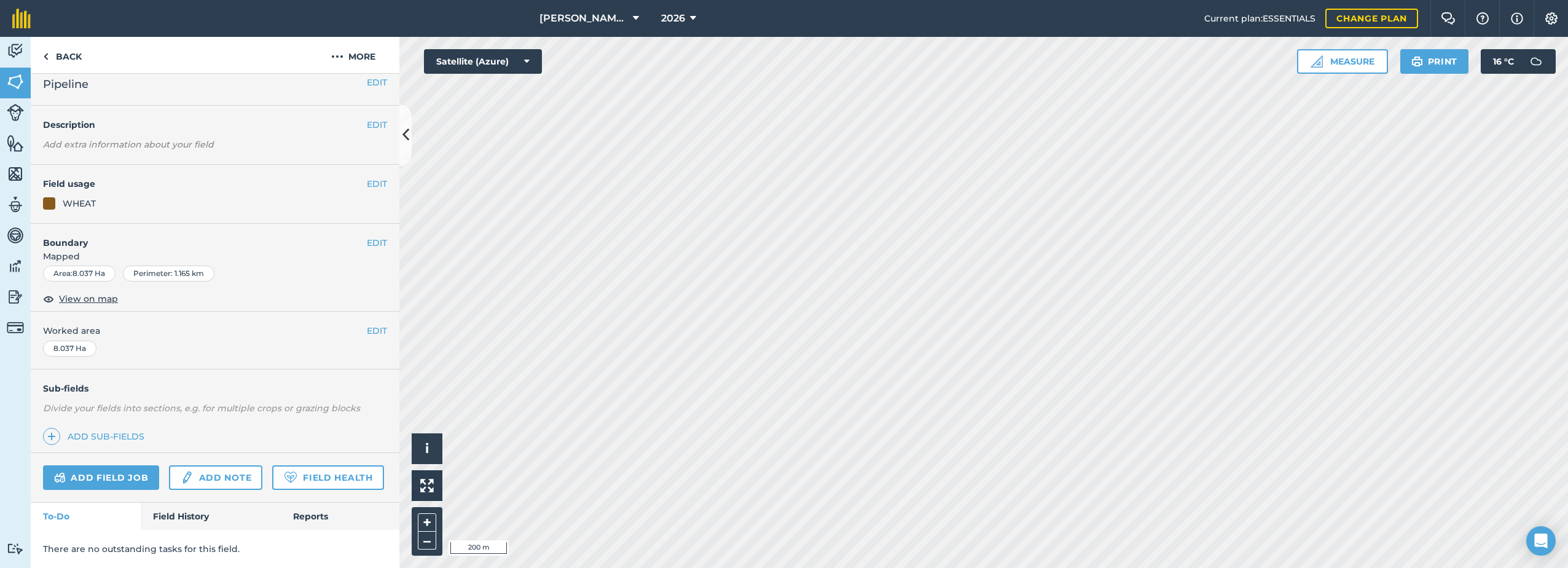
scroll to position [45, 0]
click at [367, 177] on button "EDIT" at bounding box center [377, 184] width 20 height 14
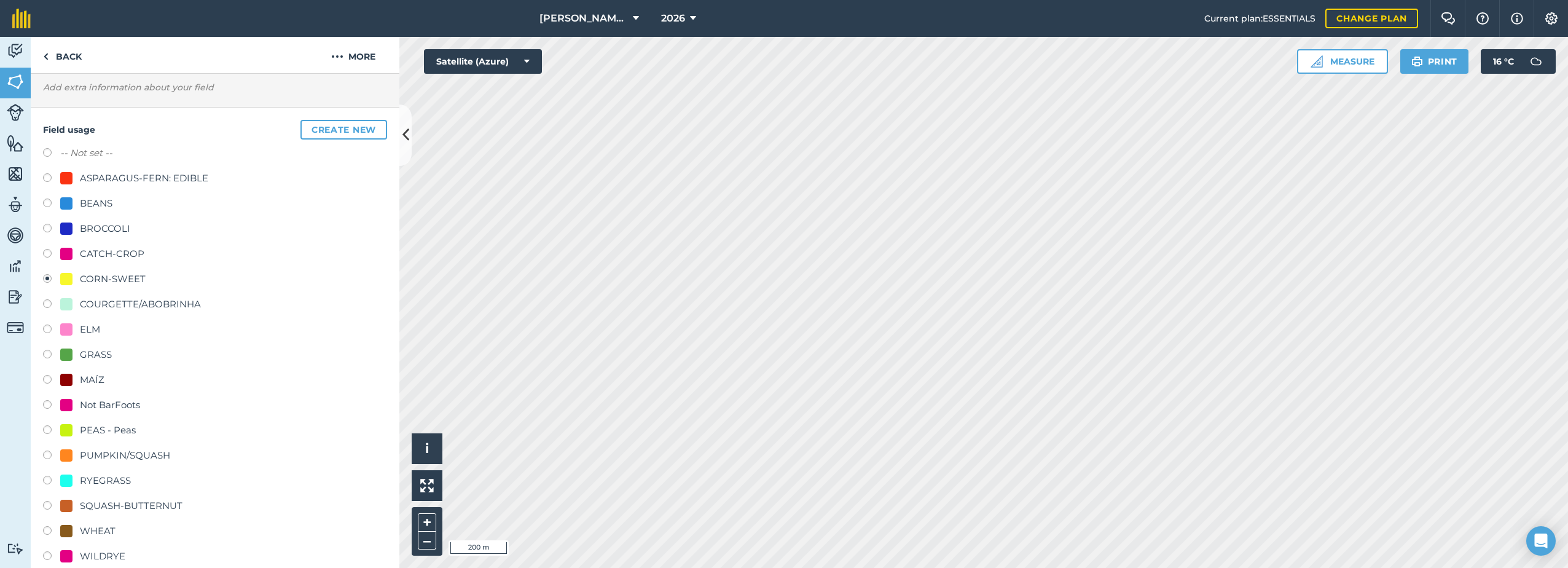
scroll to position [106, 0]
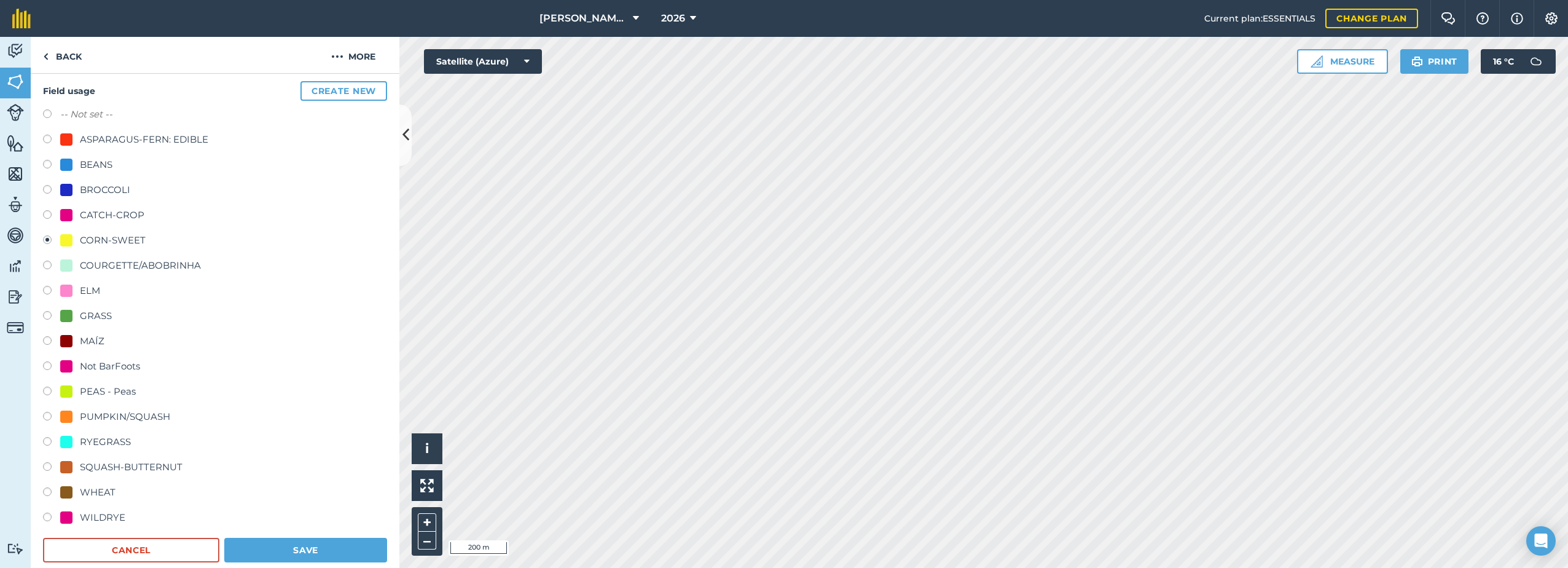
click at [104, 493] on div "WHEAT" at bounding box center [98, 492] width 36 height 14
radio input "true"
radio input "false"
click at [290, 548] on button "Save" at bounding box center [305, 550] width 163 height 24
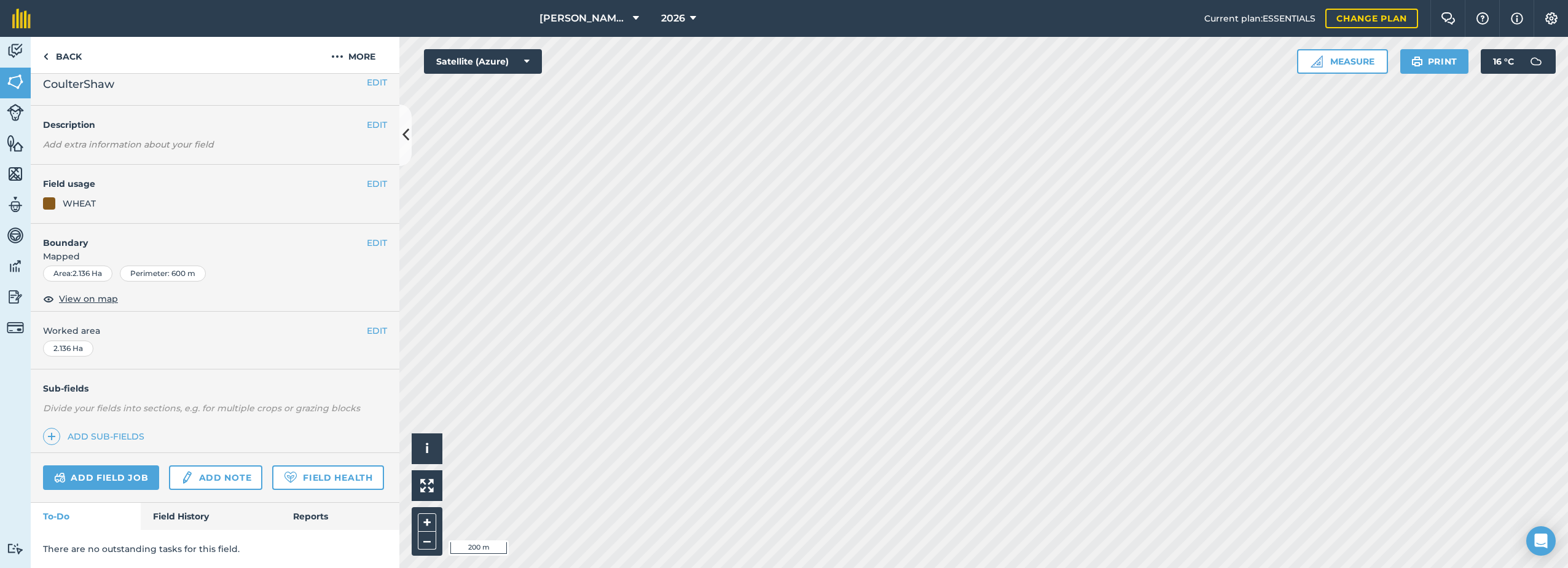
scroll to position [45, 0]
click at [367, 177] on button "EDIT" at bounding box center [377, 184] width 20 height 14
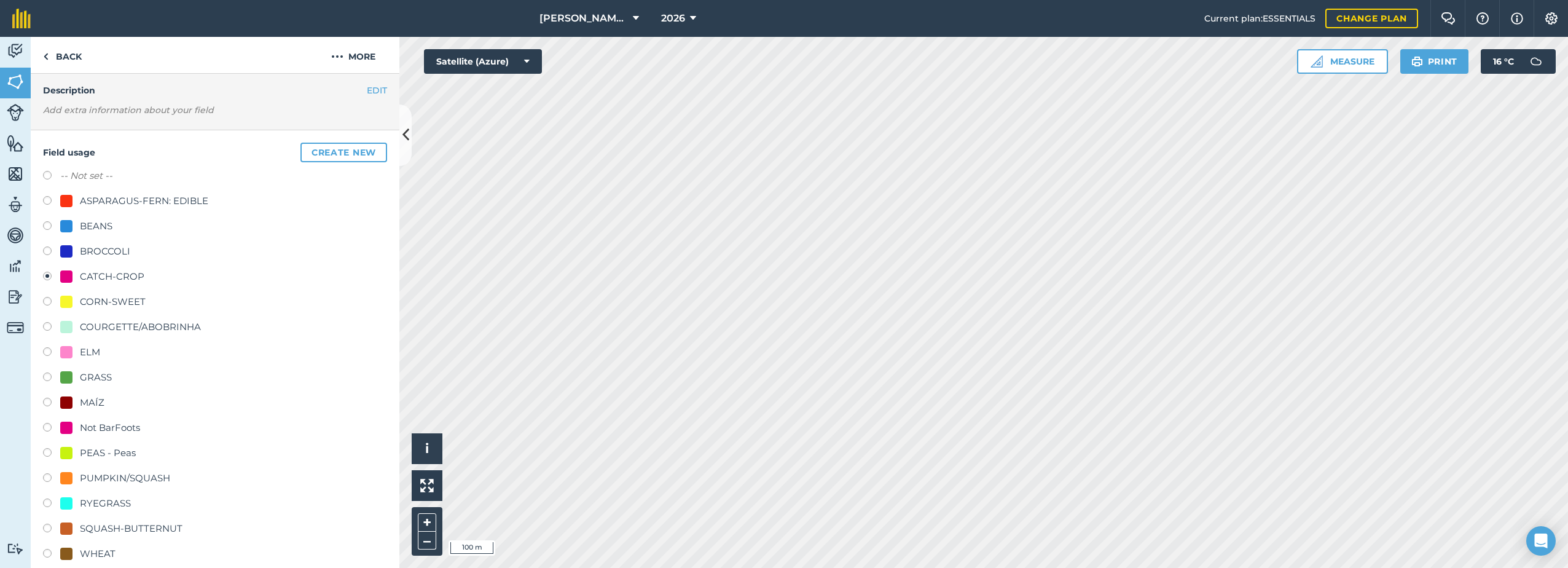
click at [103, 221] on div "BEANS" at bounding box center [96, 226] width 33 height 14
radio input "true"
radio input "false"
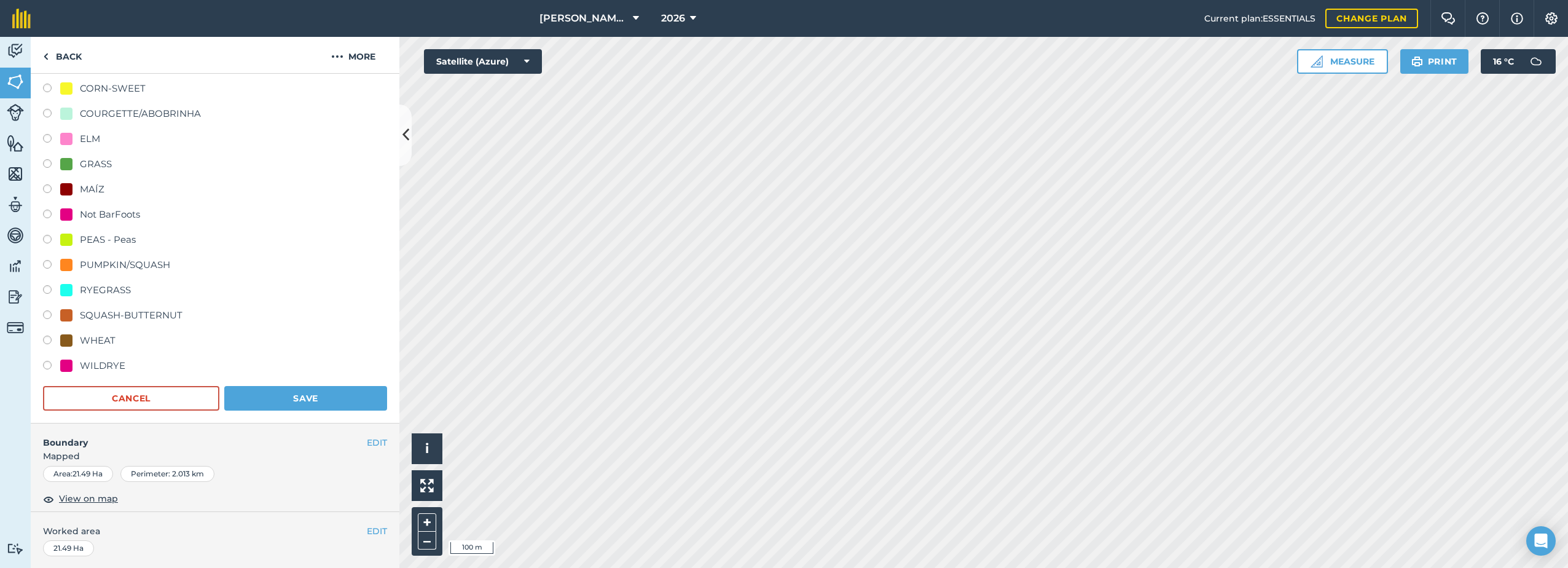
scroll to position [352, 0]
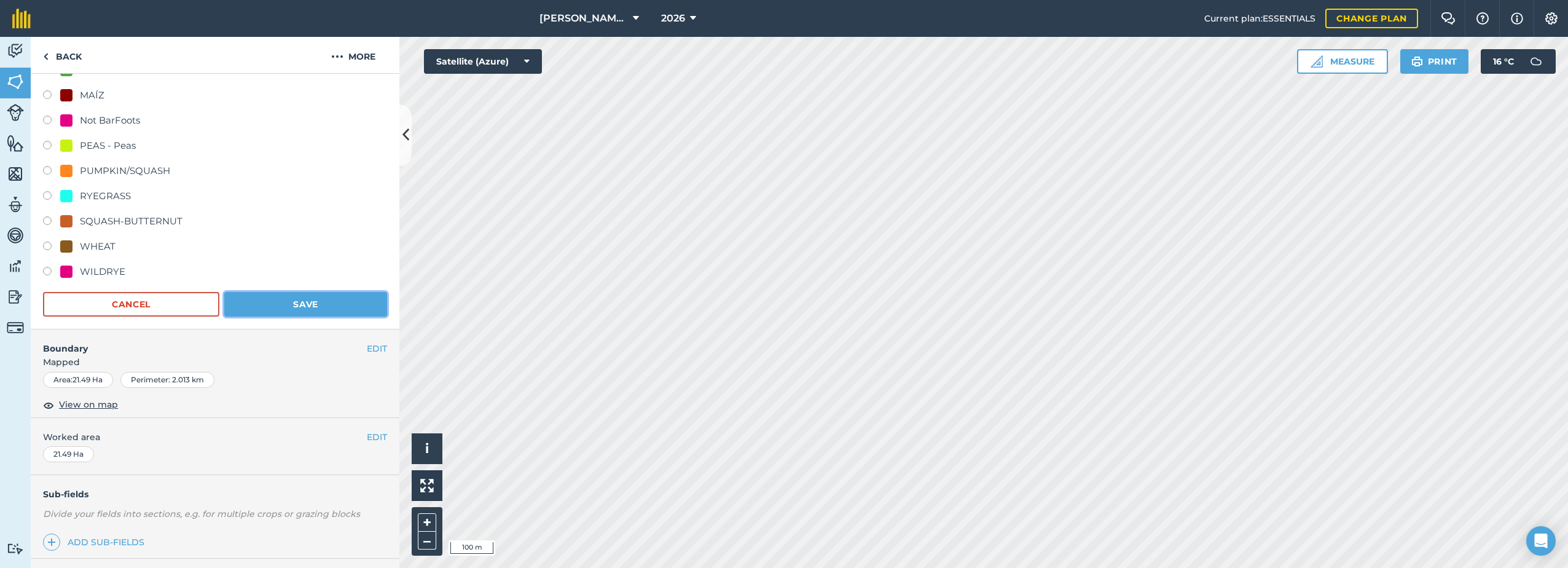
click at [307, 312] on button "Save" at bounding box center [305, 304] width 163 height 24
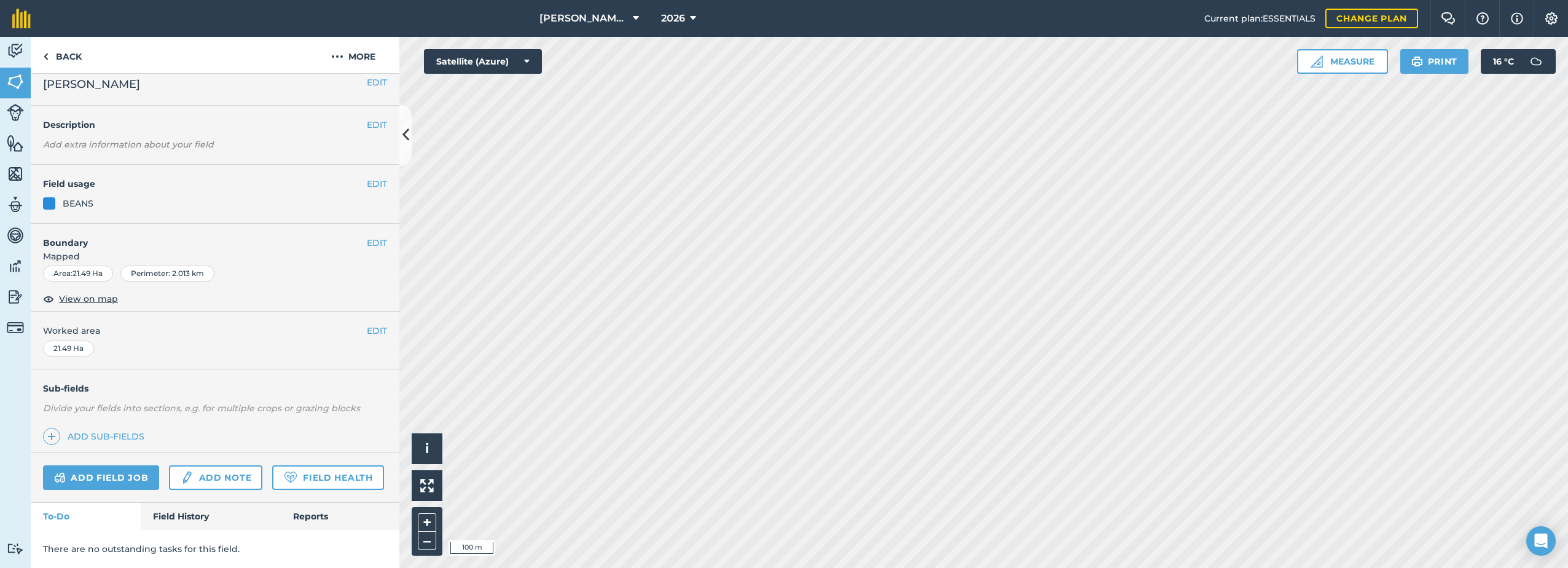
scroll to position [45, 0]
click at [369, 177] on button "EDIT" at bounding box center [377, 184] width 20 height 14
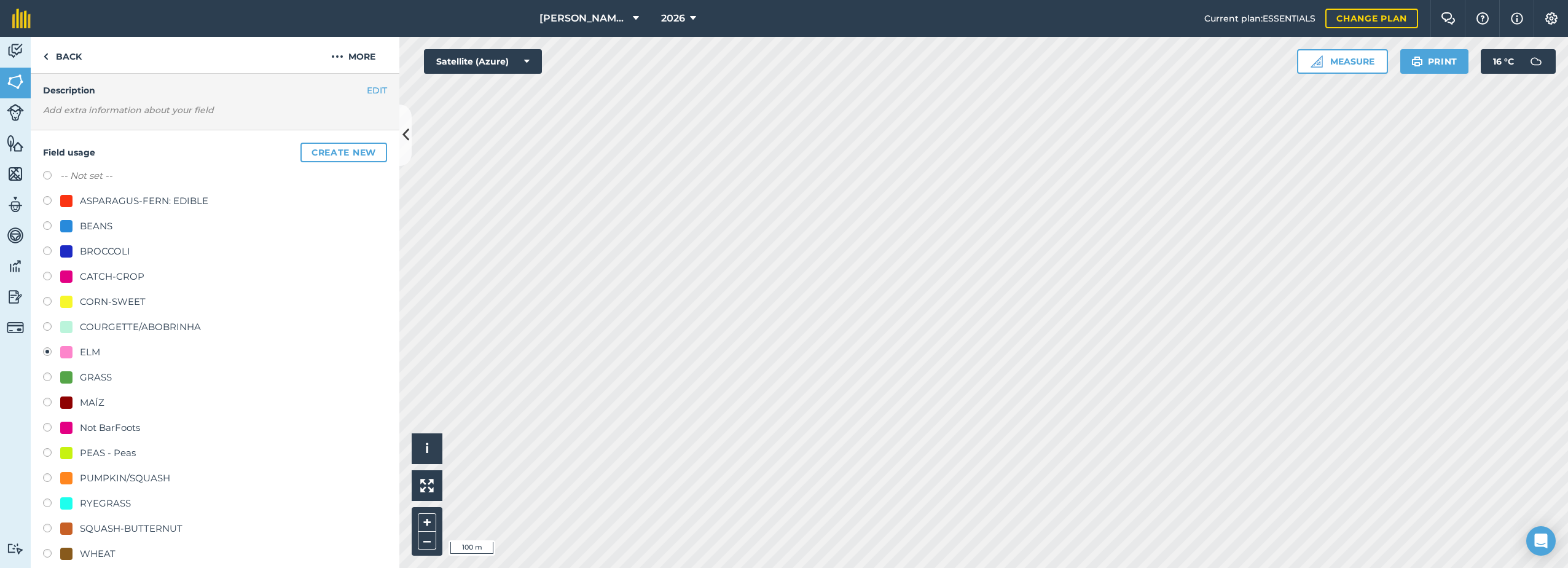
click at [98, 226] on div "BEANS" at bounding box center [96, 226] width 33 height 14
radio input "true"
radio input "false"
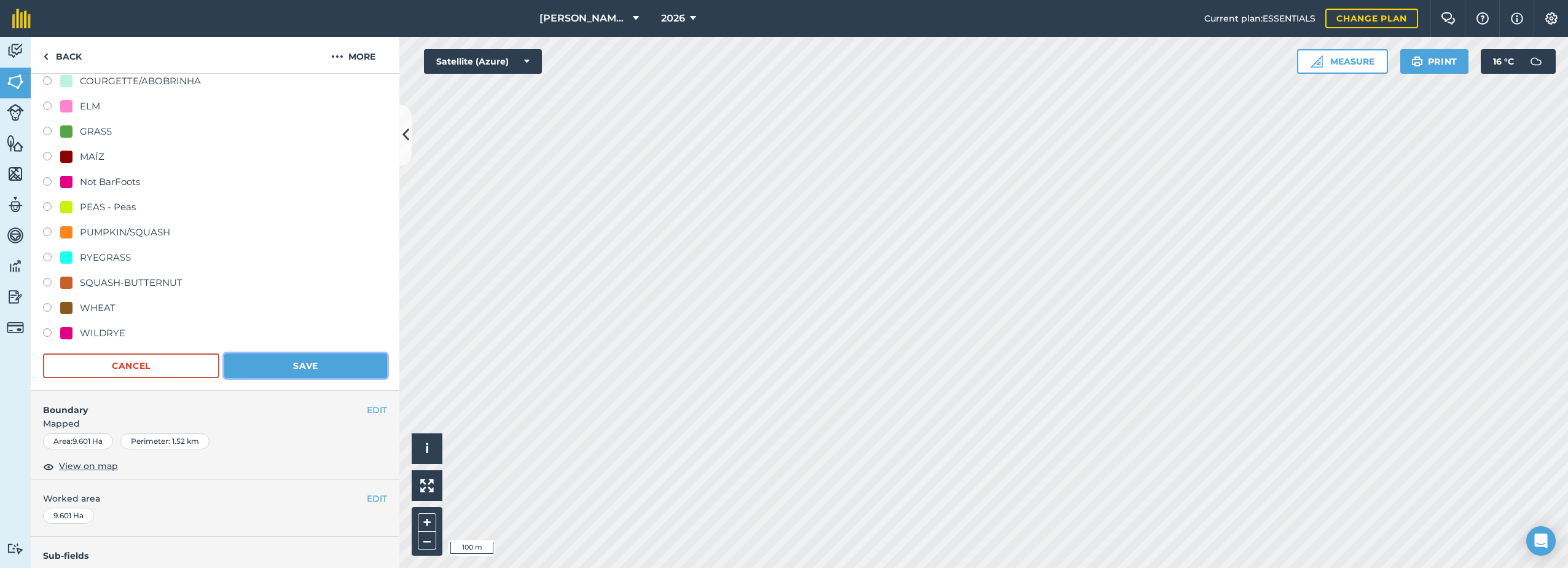
click at [304, 365] on button "Save" at bounding box center [305, 366] width 163 height 24
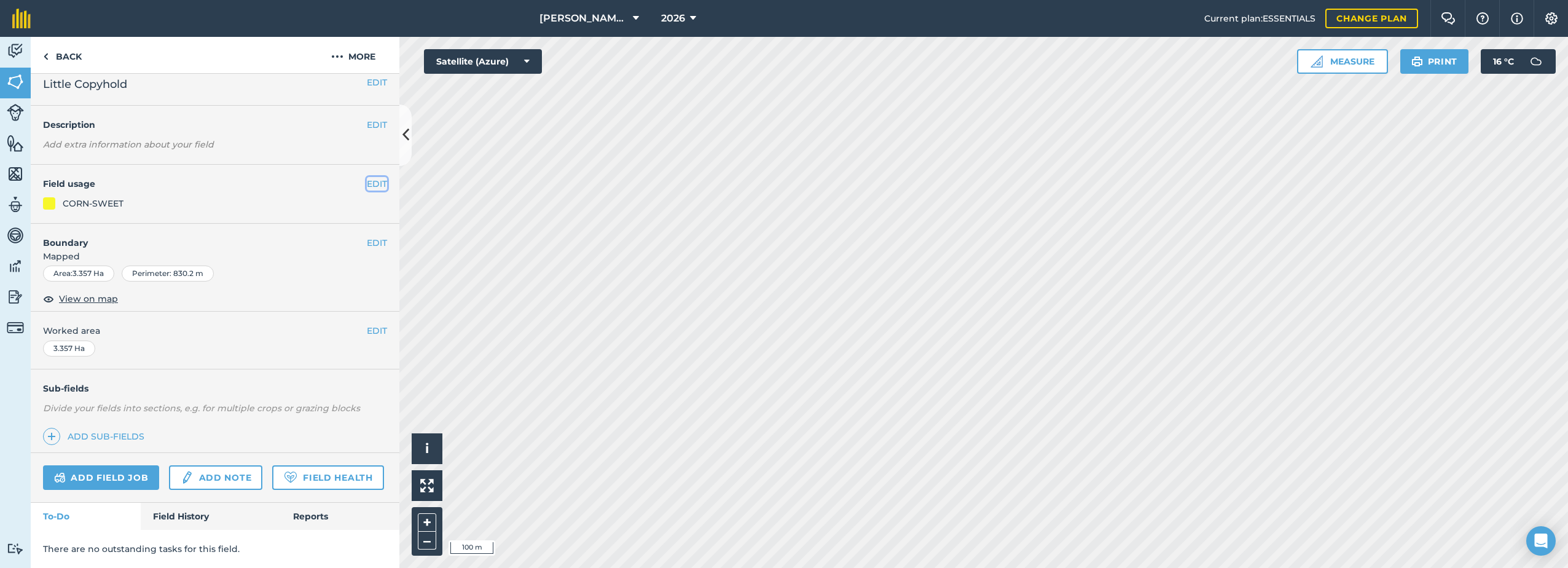
click at [367, 177] on button "EDIT" at bounding box center [377, 184] width 20 height 14
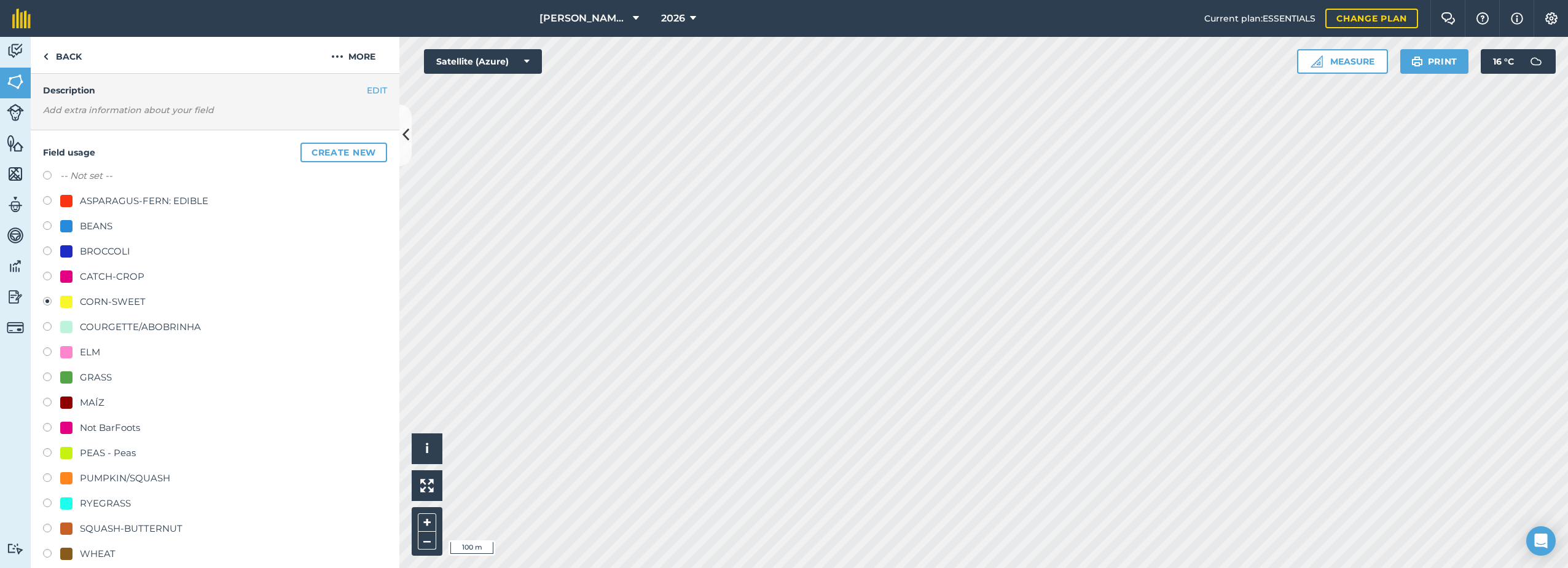
click at [104, 227] on div "BEANS" at bounding box center [96, 226] width 33 height 14
radio input "true"
radio input "false"
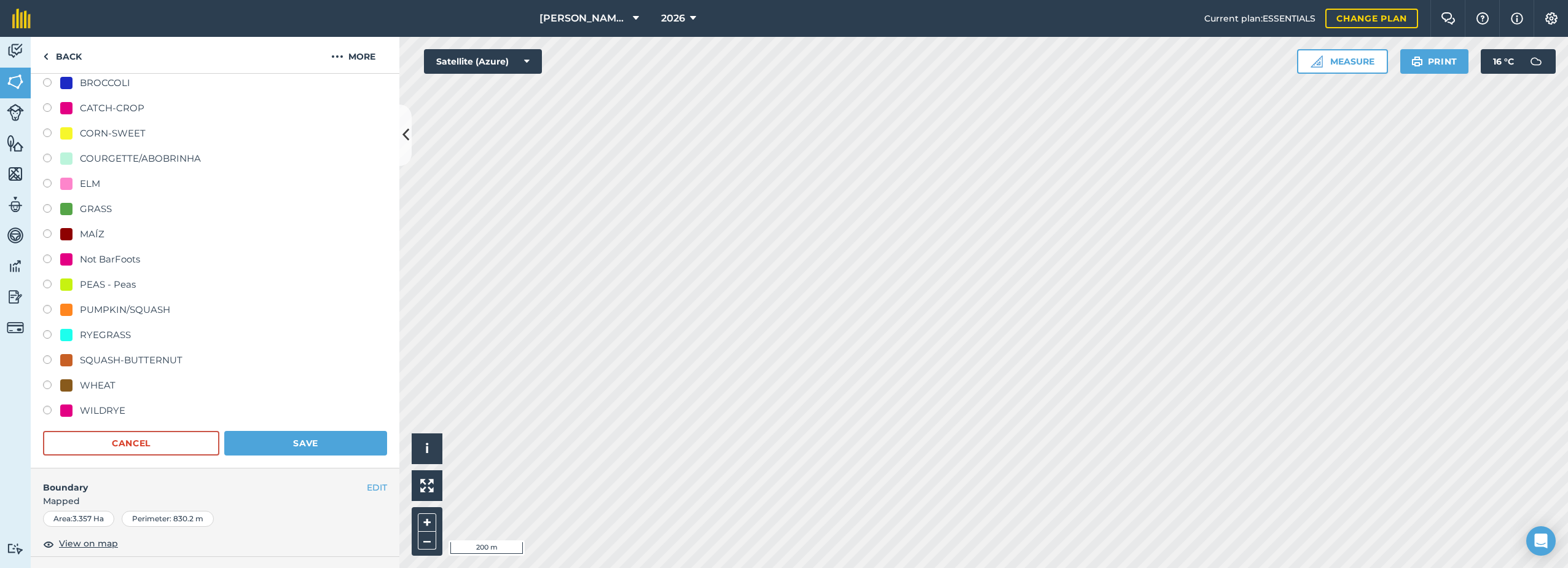
scroll to position [229, 0]
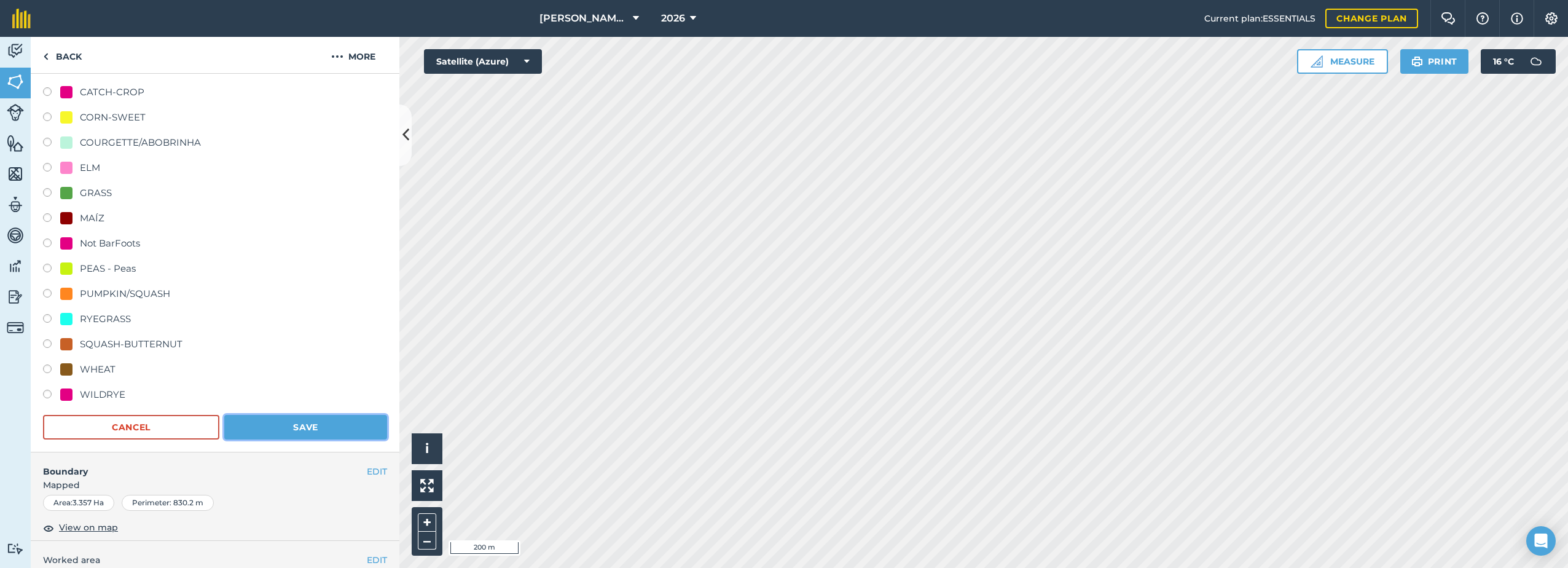
click at [298, 428] on button "Save" at bounding box center [305, 427] width 163 height 24
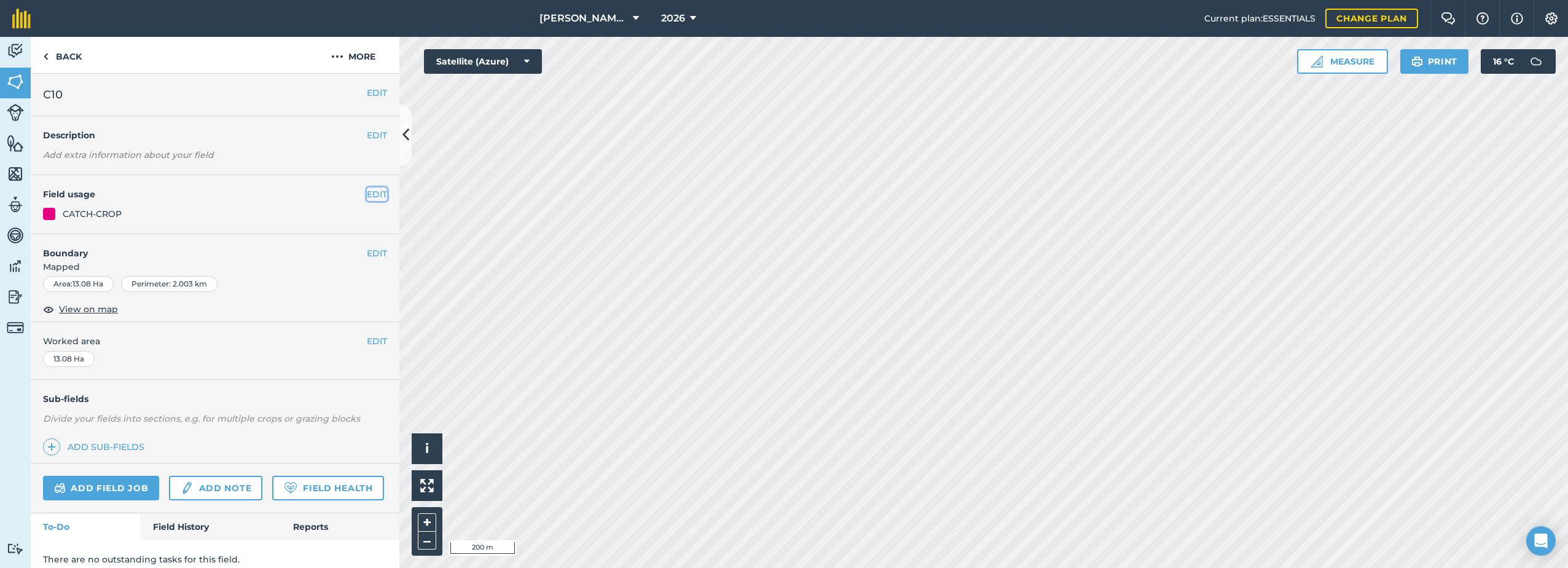
click at [367, 198] on button "EDIT" at bounding box center [377, 195] width 20 height 14
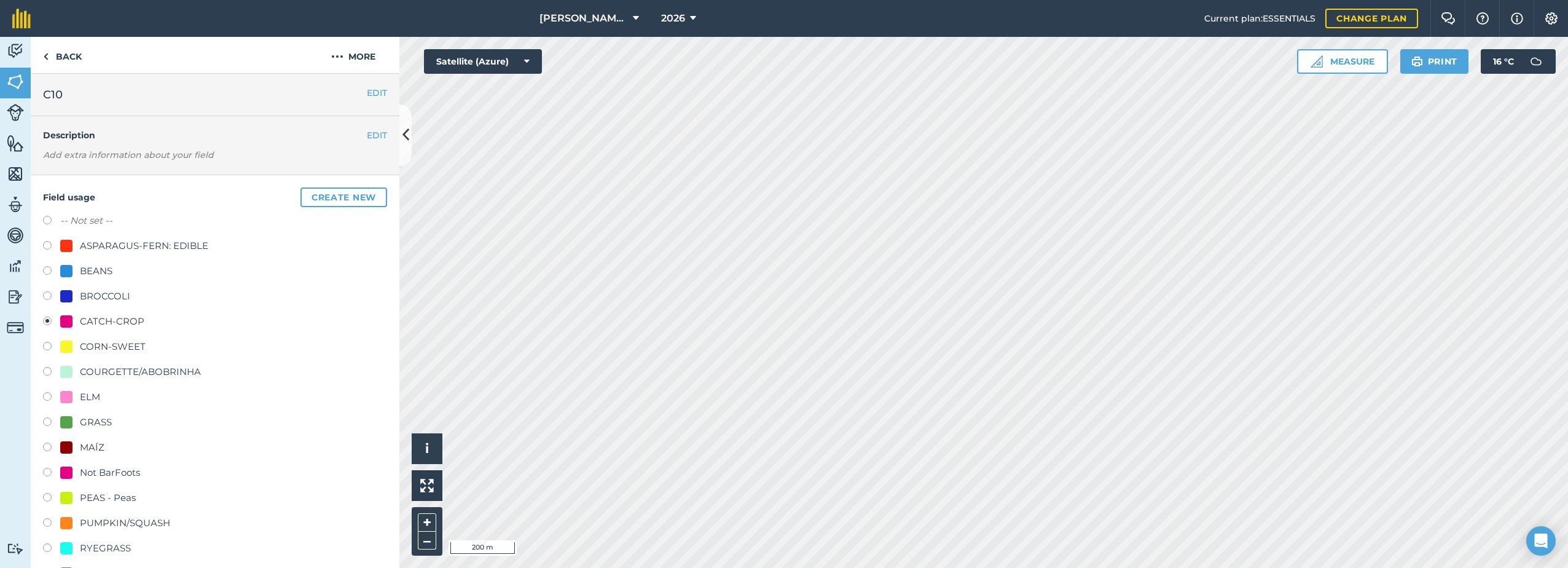
click at [100, 350] on div "CORN-SWEET" at bounding box center [113, 346] width 66 height 14
radio input "true"
radio input "false"
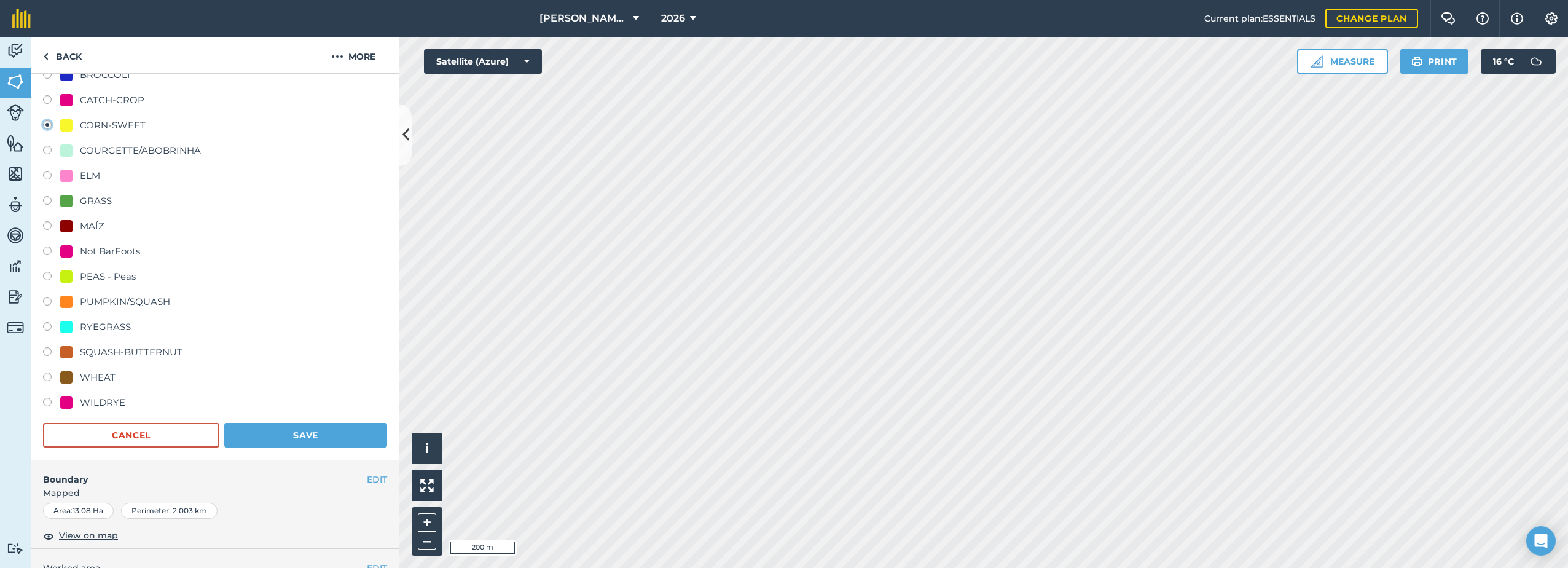
scroll to position [246, 0]
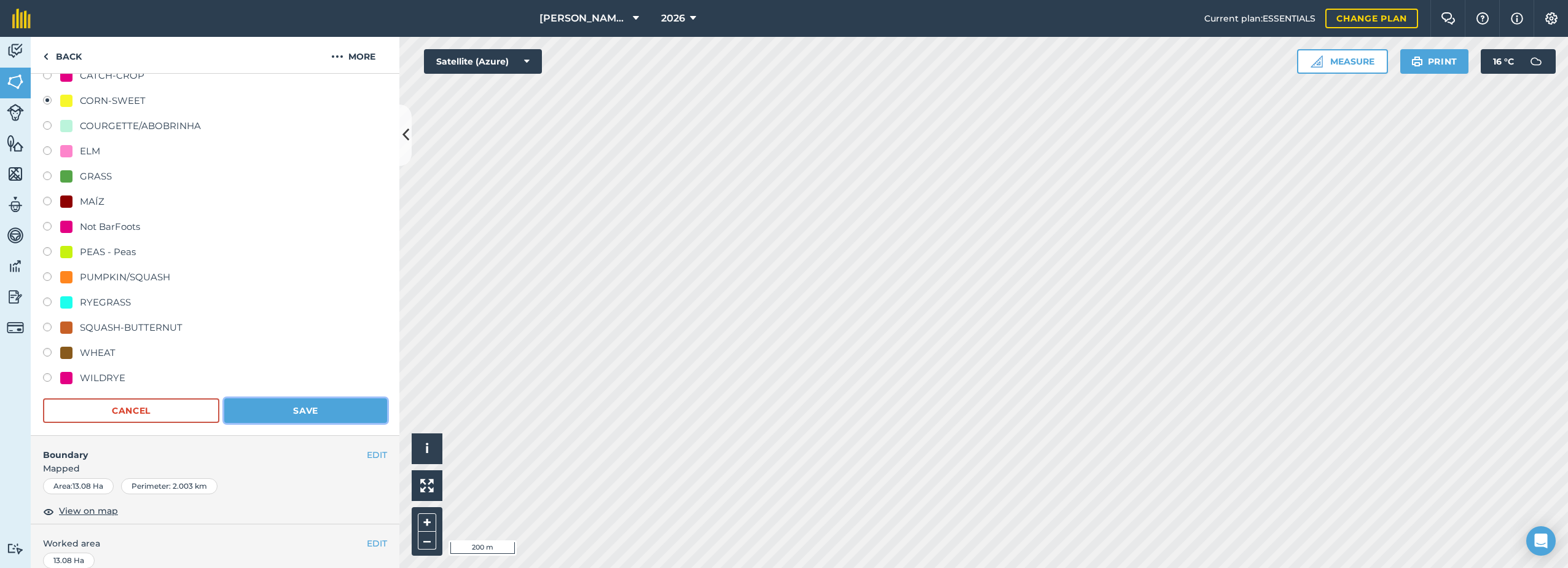
click at [298, 413] on button "Save" at bounding box center [305, 410] width 163 height 24
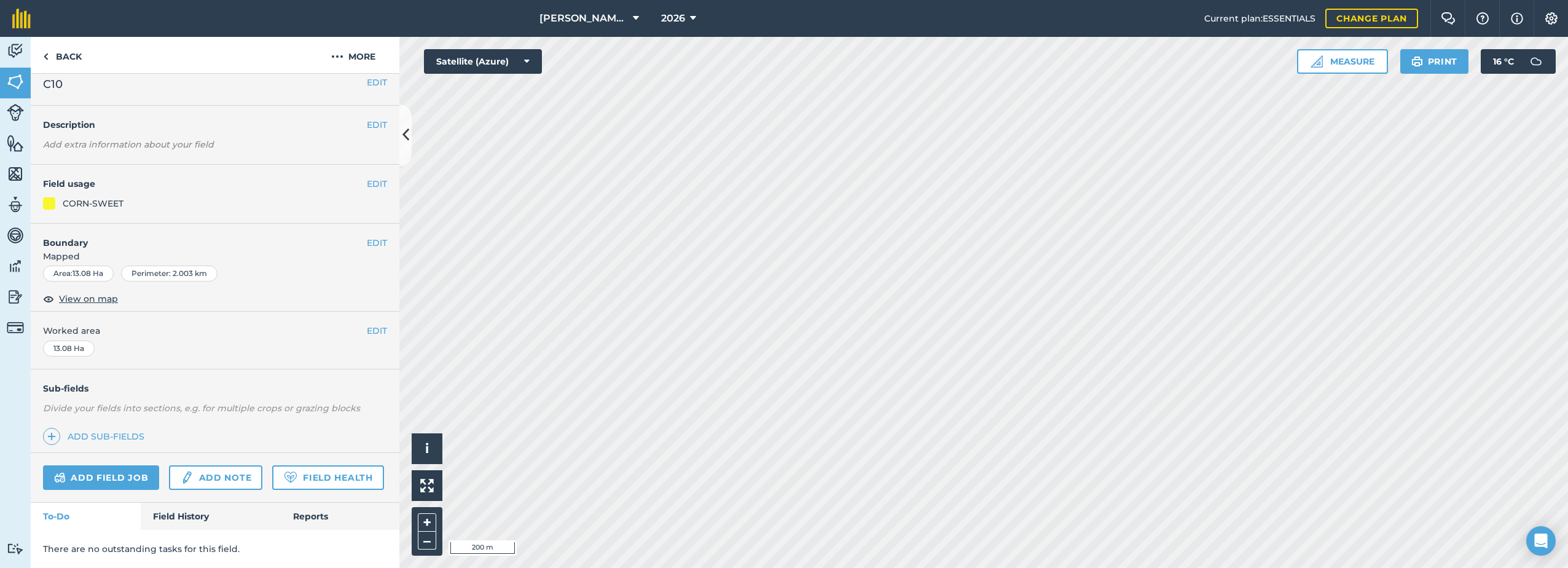
scroll to position [45, 0]
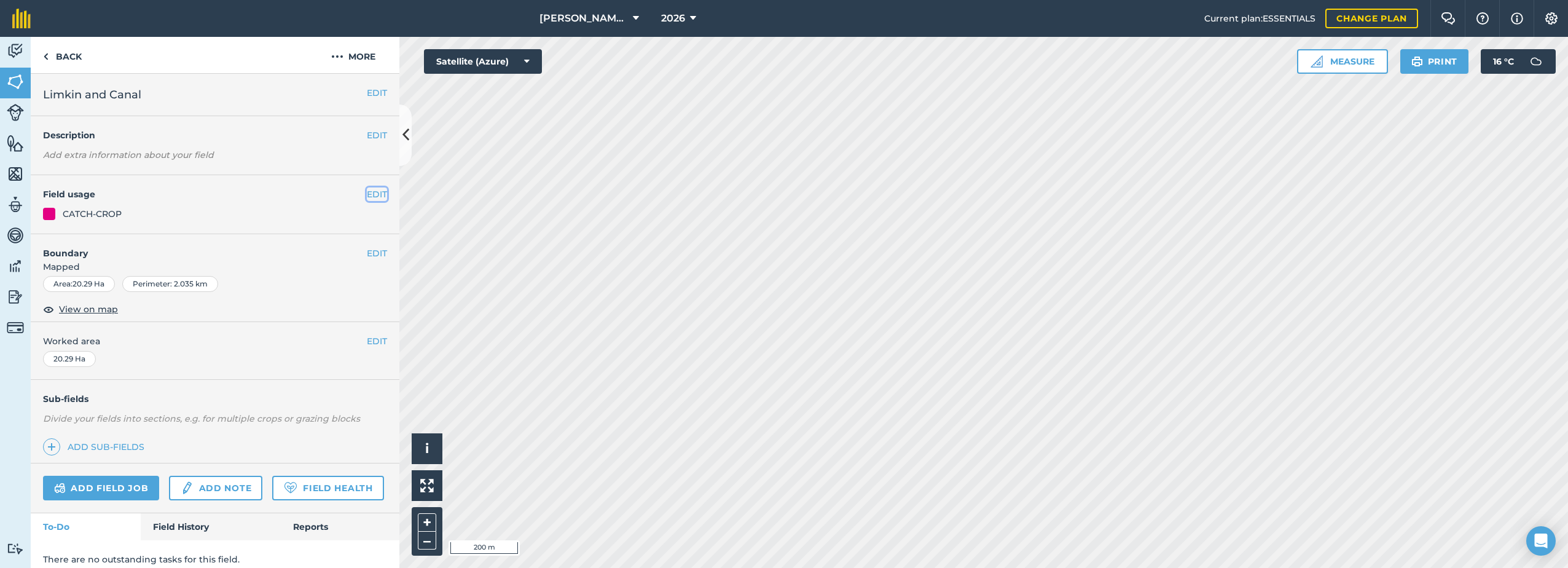
click at [368, 193] on button "EDIT" at bounding box center [377, 195] width 20 height 14
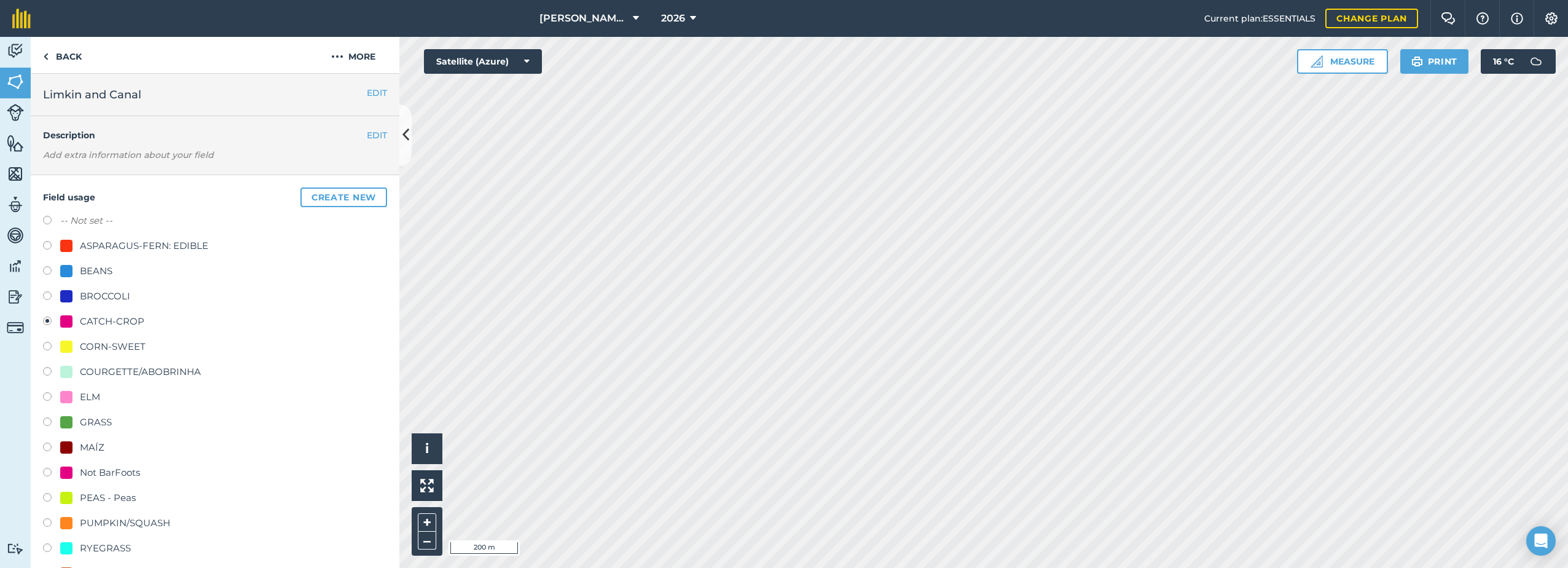
click at [76, 297] on div "BROCCOLI" at bounding box center [95, 296] width 70 height 14
click at [92, 295] on div "BROCCOLI" at bounding box center [105, 296] width 51 height 14
radio input "true"
radio input "false"
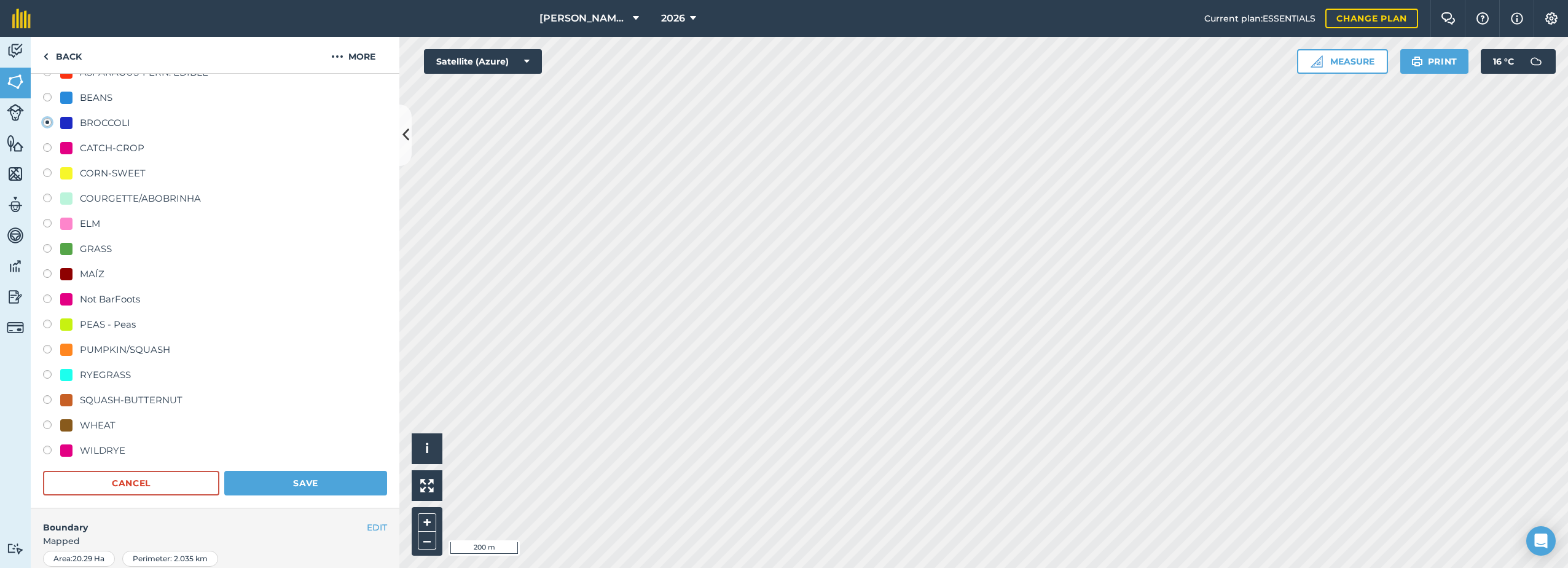
scroll to position [185, 0]
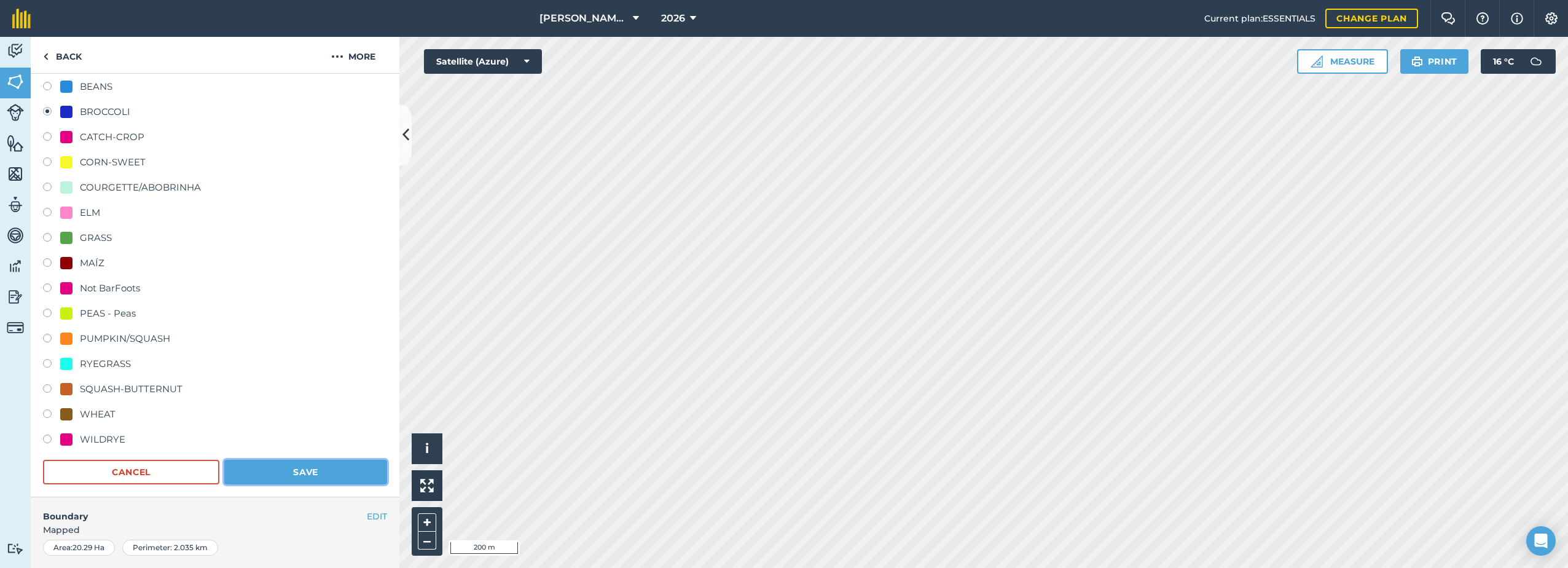
click at [282, 471] on button "Save" at bounding box center [305, 472] width 163 height 24
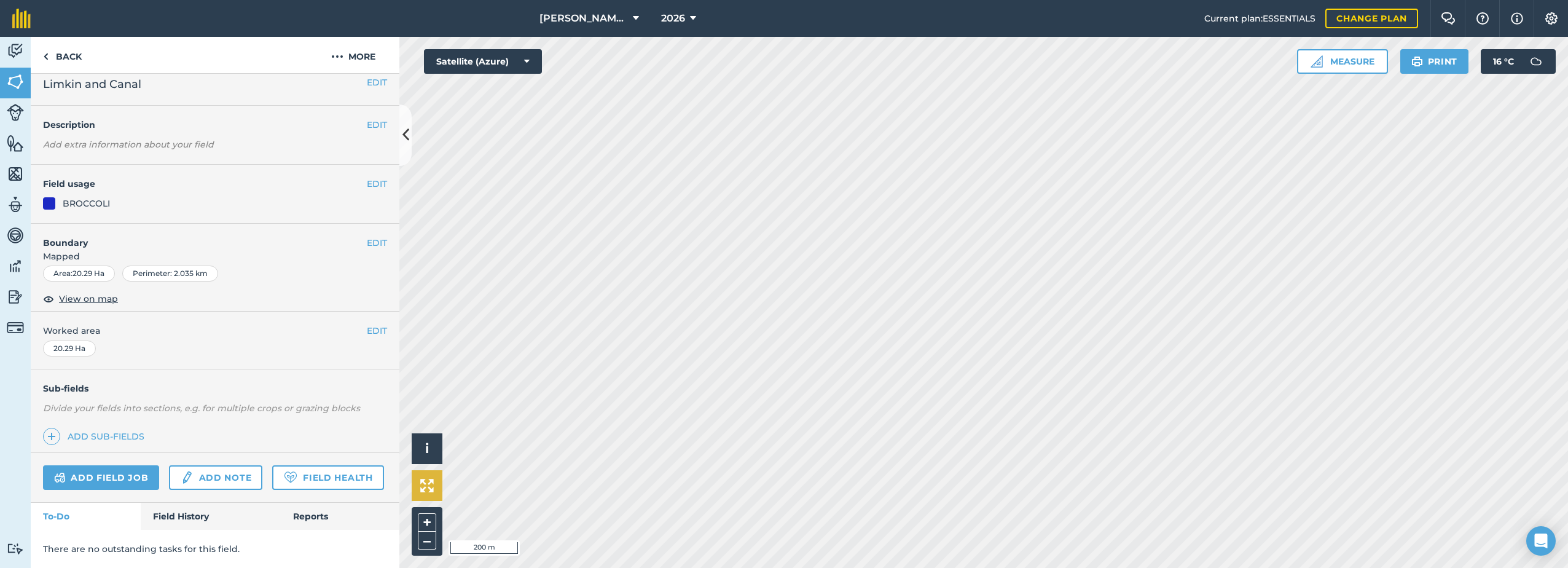
scroll to position [45, 0]
click at [367, 177] on button "EDIT" at bounding box center [377, 184] width 20 height 14
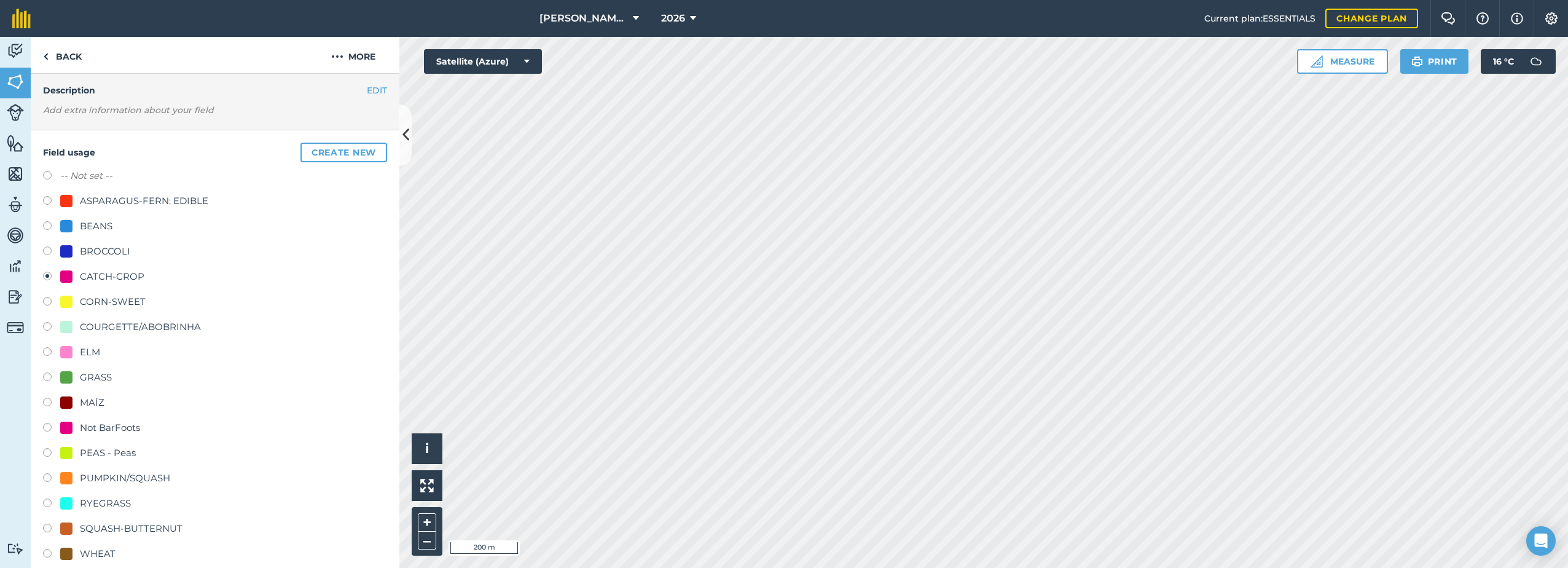
click at [70, 253] on div at bounding box center [67, 251] width 12 height 12
radio input "true"
radio input "false"
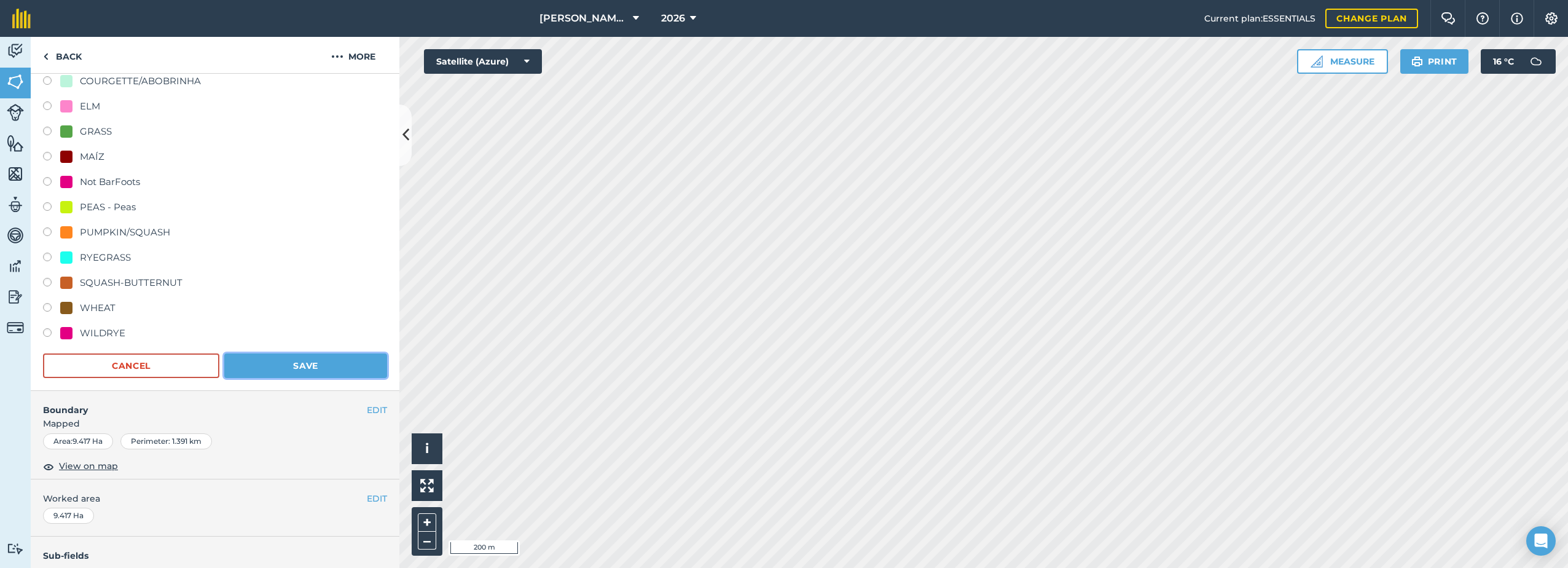
click at [288, 357] on button "Save" at bounding box center [305, 366] width 163 height 24
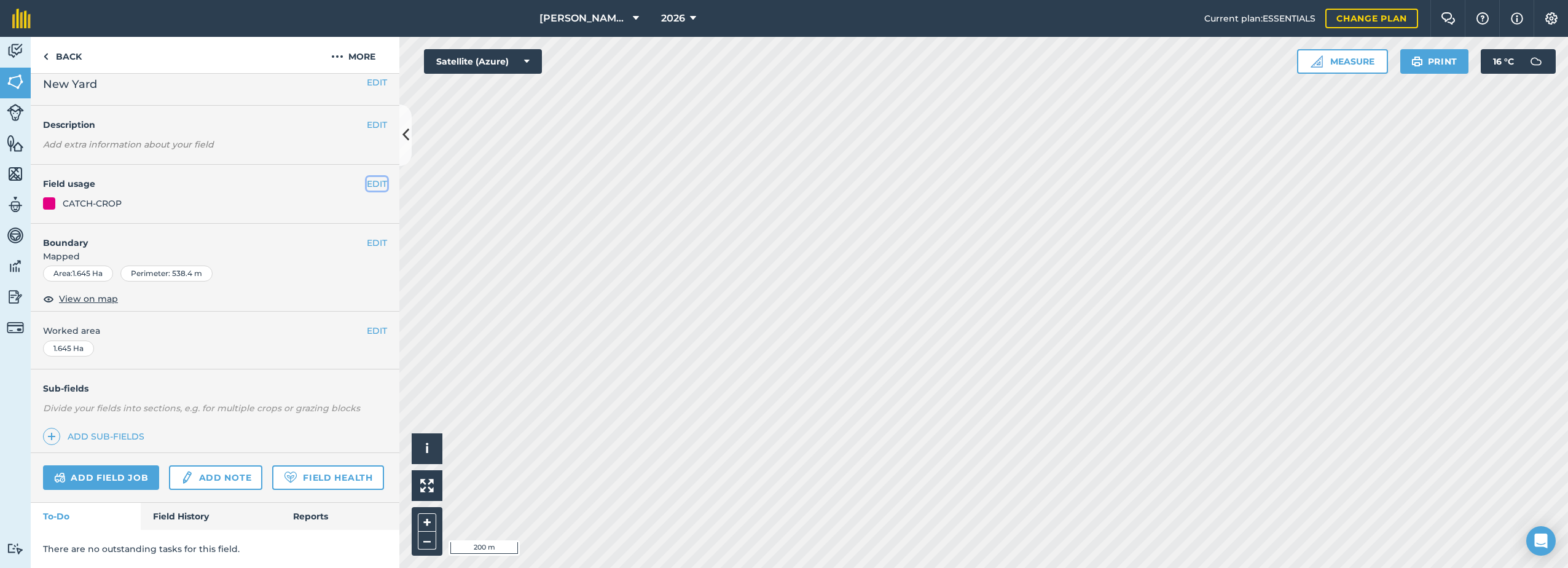
click at [368, 177] on button "EDIT" at bounding box center [377, 184] width 20 height 14
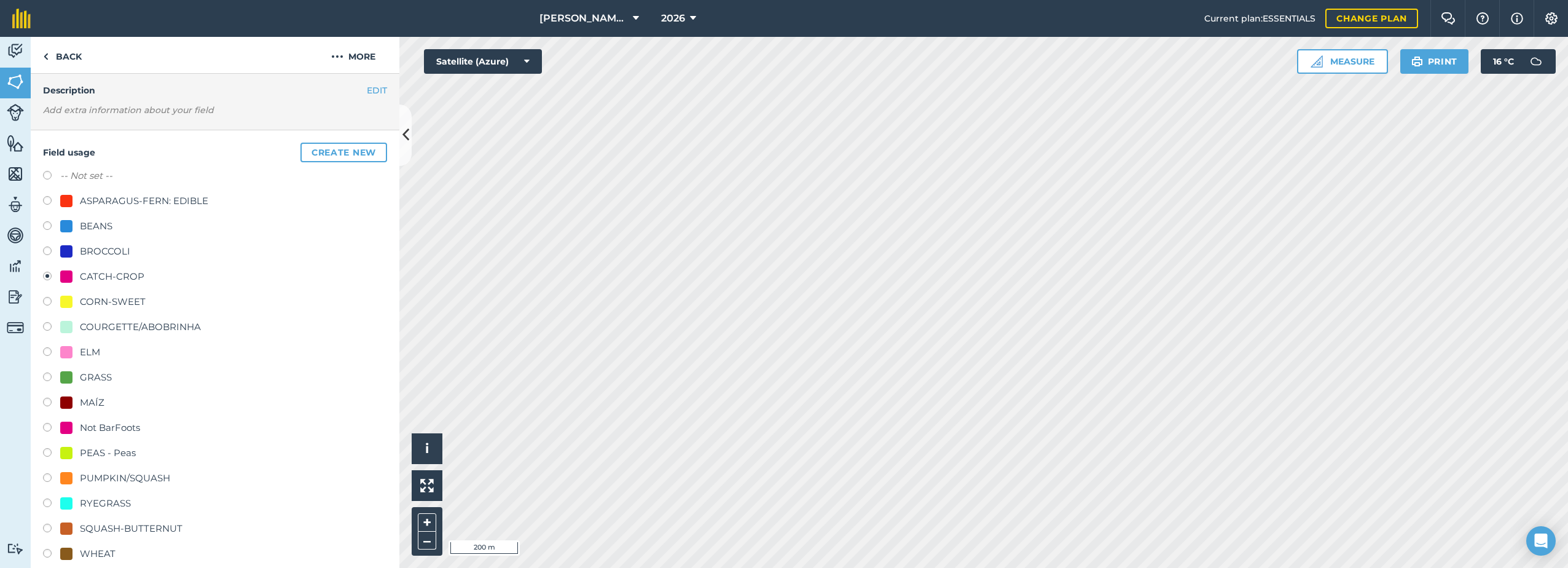
click at [79, 251] on div "BROCCOLI" at bounding box center [95, 251] width 70 height 14
radio input "true"
radio input "false"
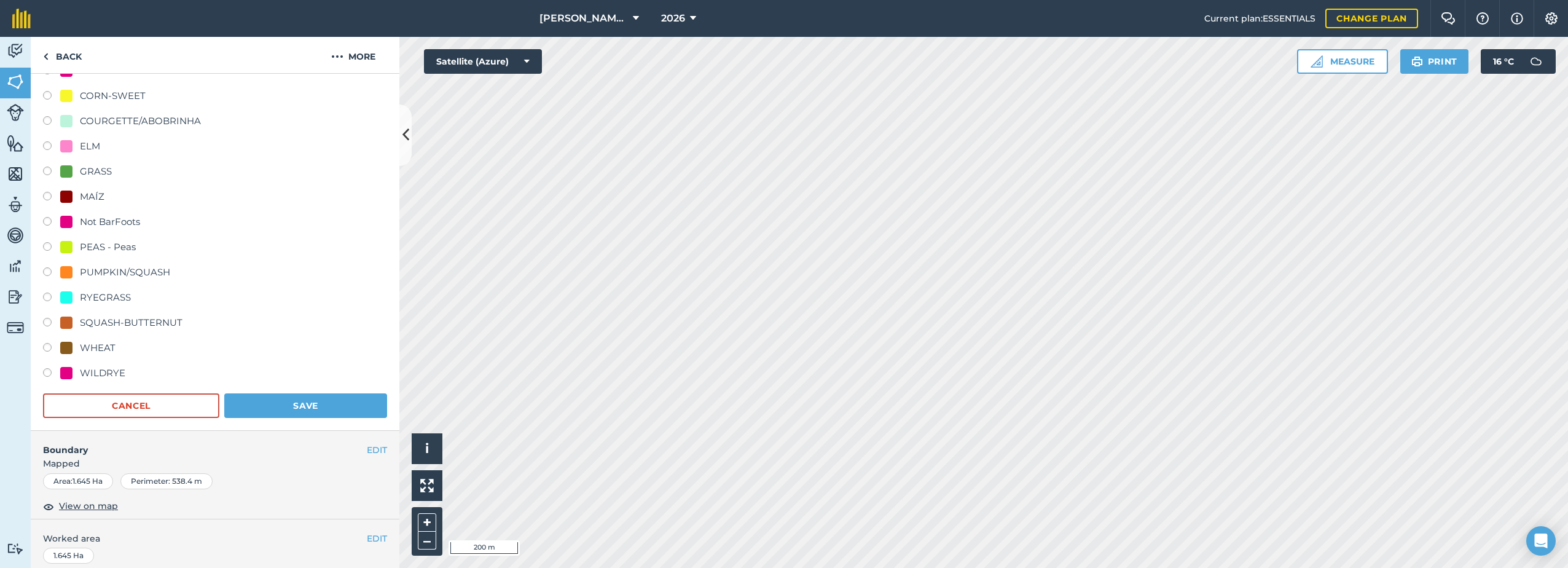
scroll to position [291, 0]
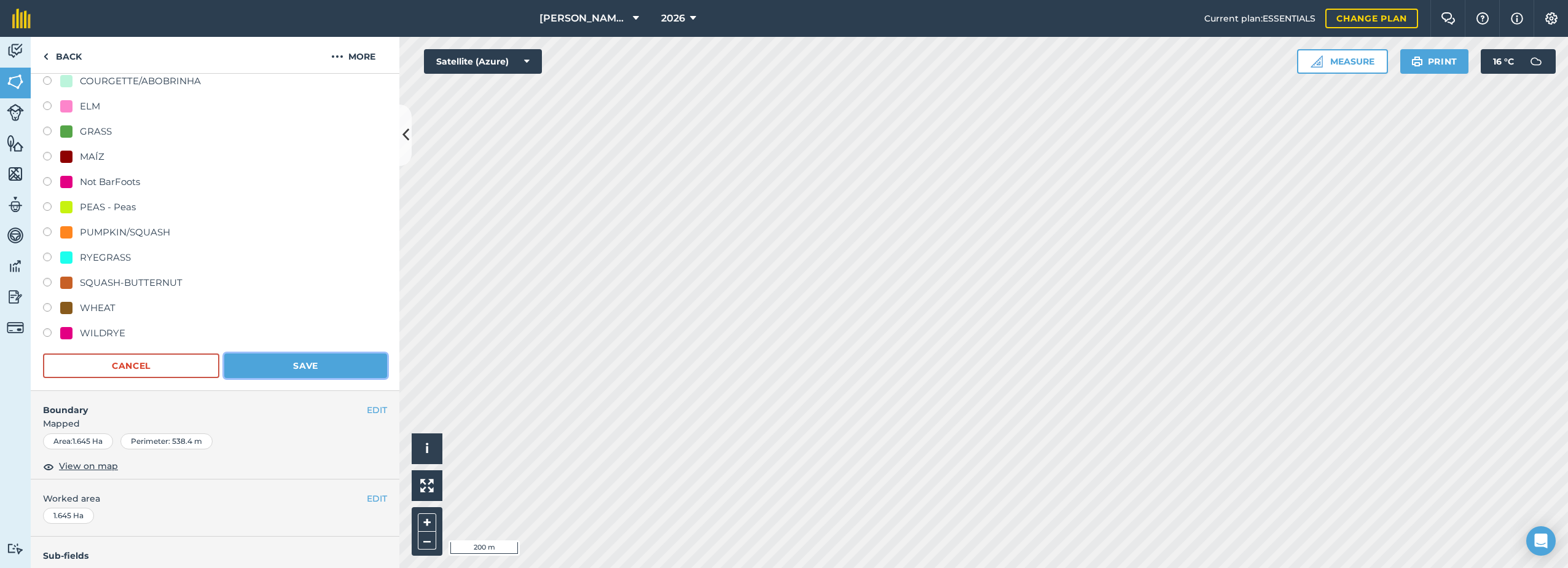
click at [280, 368] on button "Save" at bounding box center [305, 366] width 163 height 24
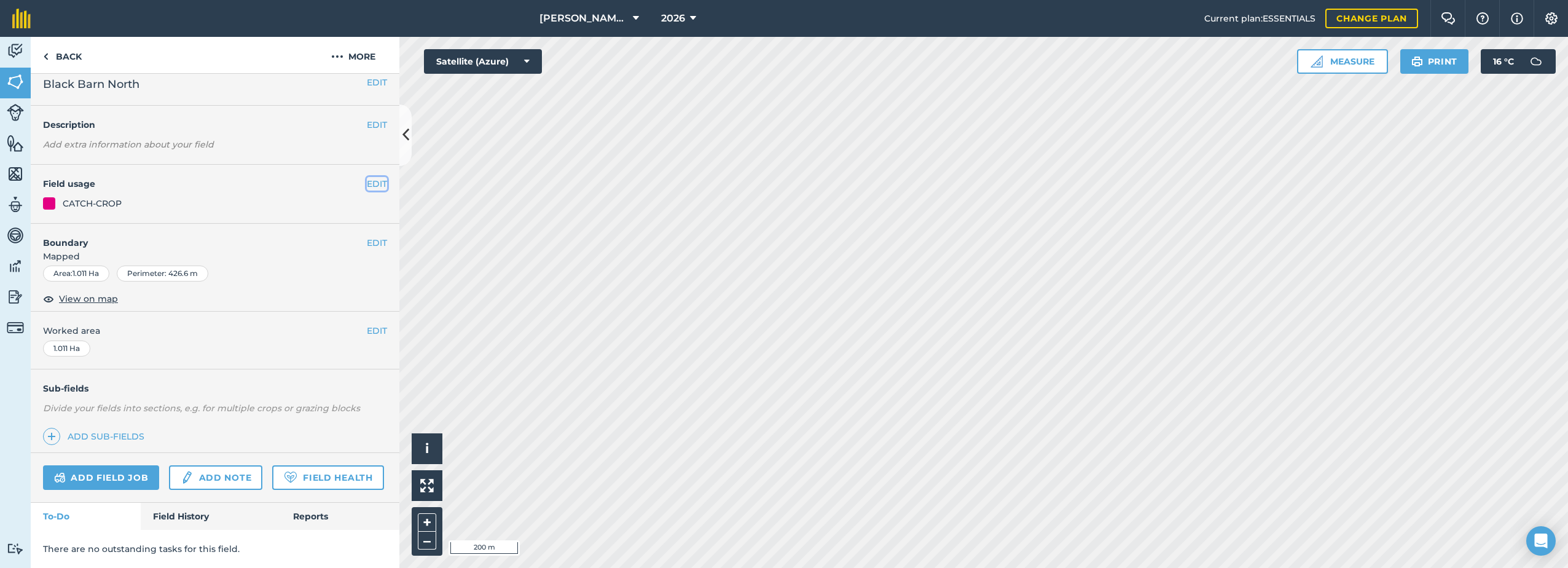
click at [367, 177] on button "EDIT" at bounding box center [377, 184] width 20 height 14
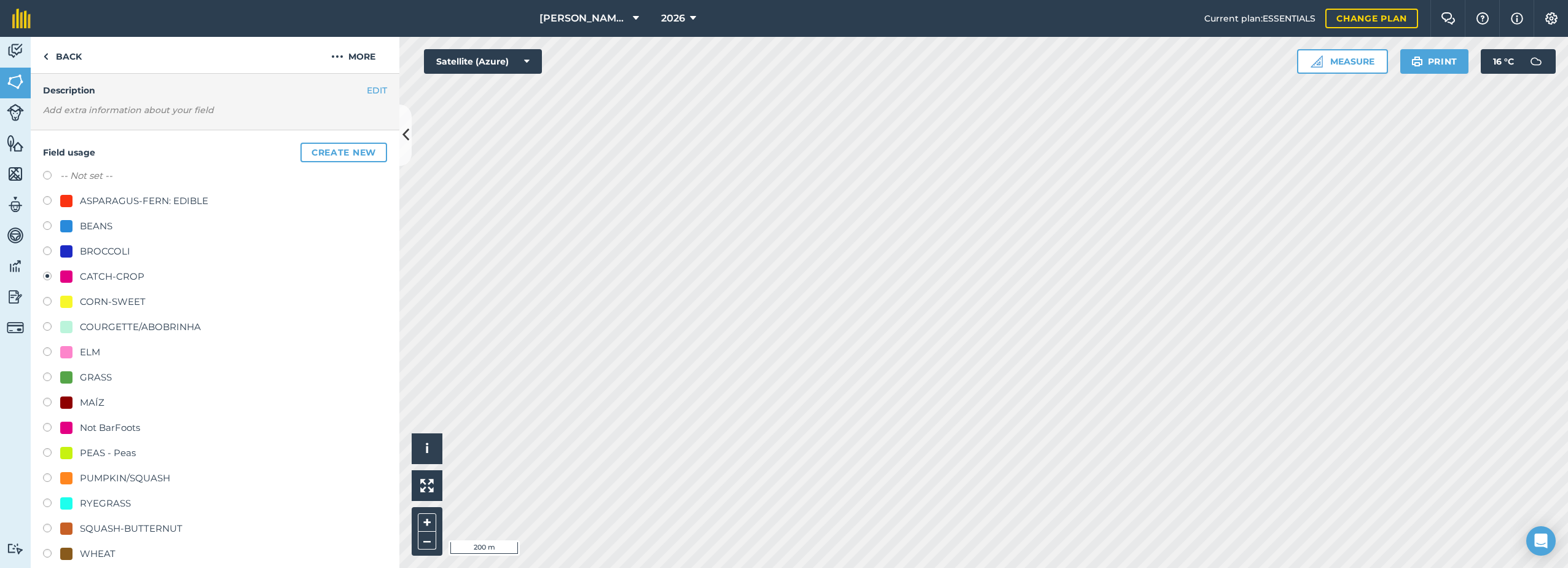
click at [85, 244] on div "BROCCOLI" at bounding box center [105, 251] width 51 height 14
radio input "true"
radio input "false"
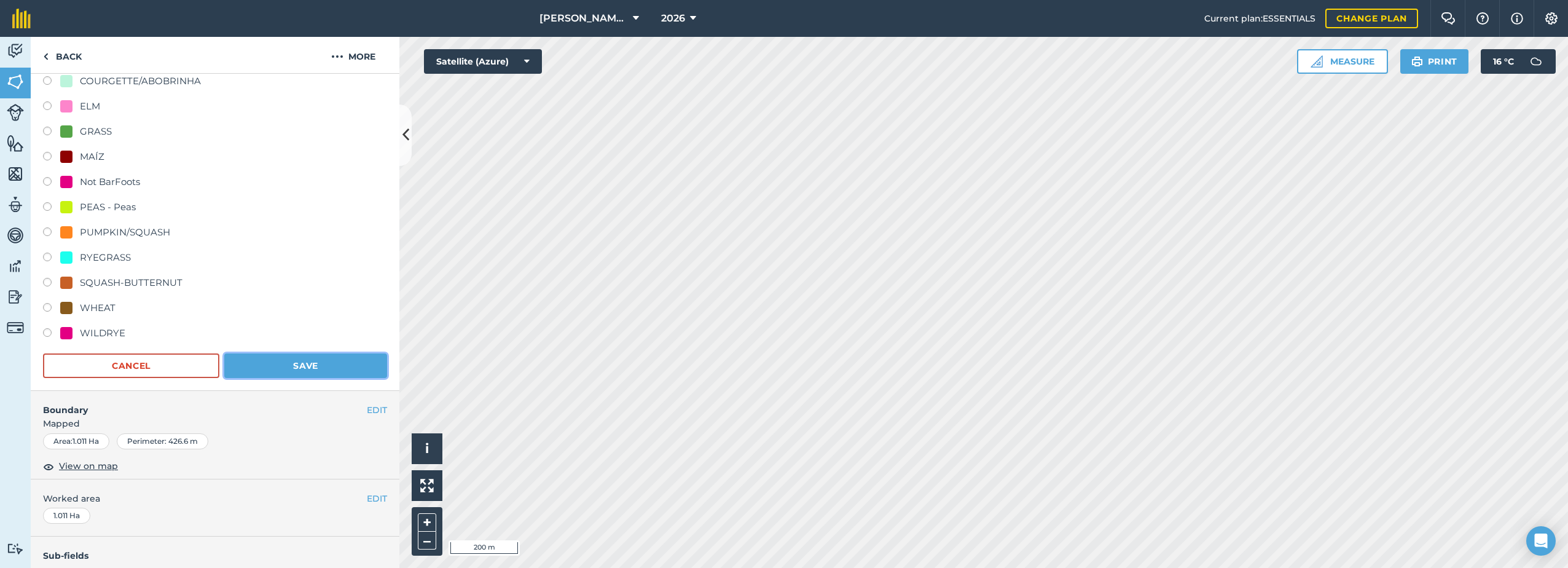
click at [304, 363] on button "Save" at bounding box center [305, 366] width 163 height 24
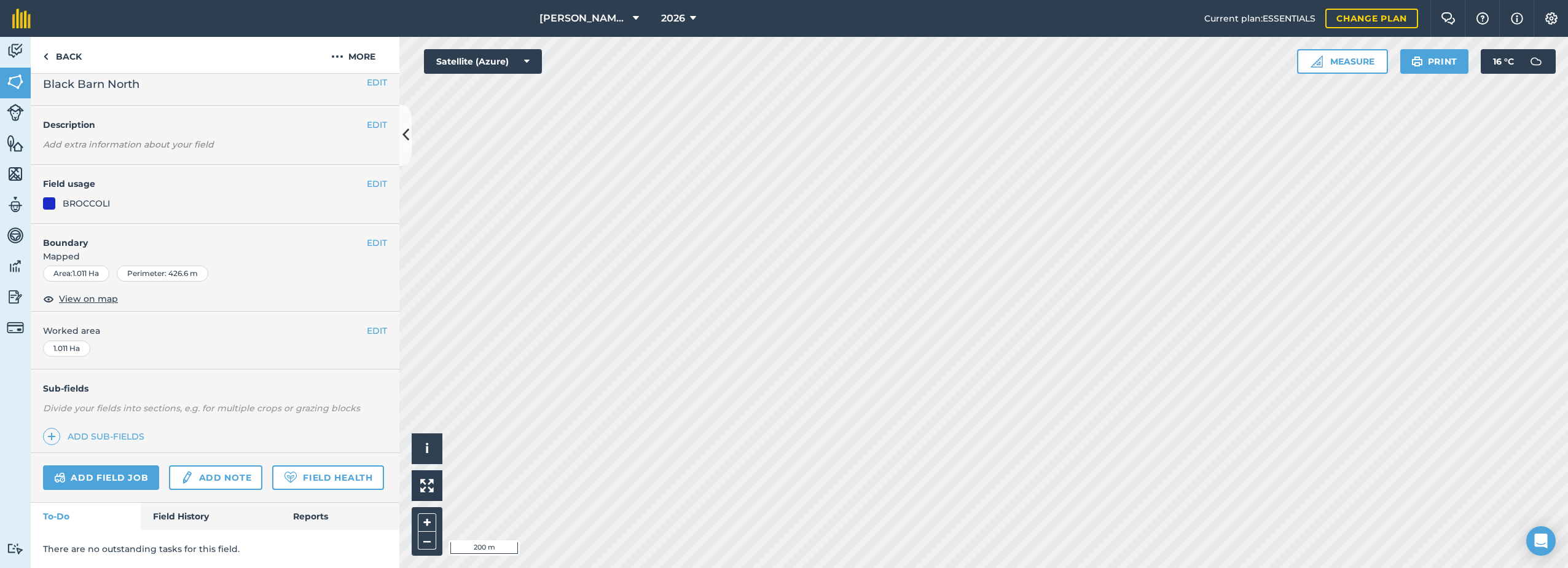
scroll to position [45, 0]
